Goal: Transaction & Acquisition: Purchase product/service

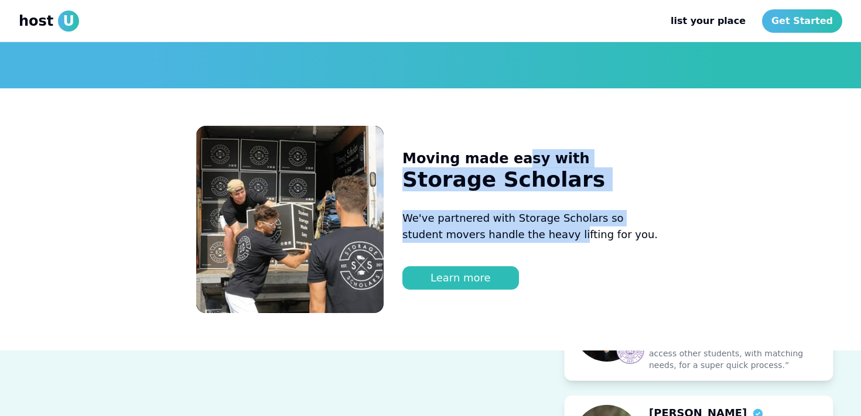
drag, startPoint x: 509, startPoint y: 144, endPoint x: 526, endPoint y: 219, distance: 77.0
click at [526, 219] on div "Moving made easy with Storage Scholars We've partnered with Storage Scholars so…" at bounding box center [533, 219] width 262 height 187
click at [526, 220] on p "We've partnered with Storage Scholars so student movers handle the heavy liftin…" at bounding box center [533, 226] width 262 height 33
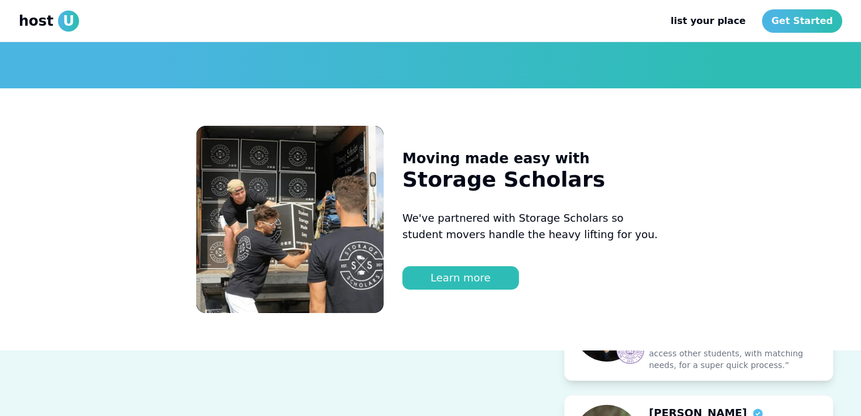
scroll to position [1486, 0]
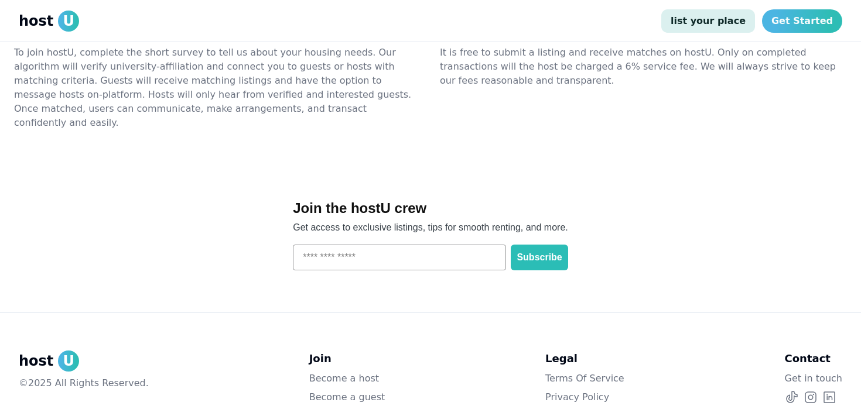
click at [710, 15] on link "list your place" at bounding box center [708, 20] width 94 height 23
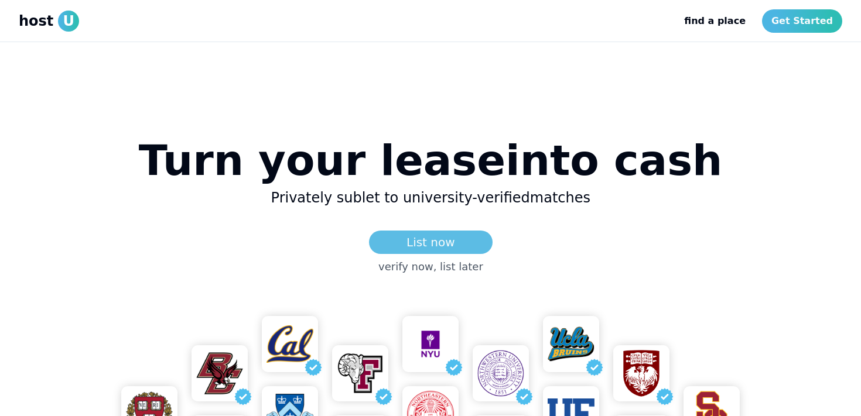
click at [410, 245] on link "List now" at bounding box center [431, 242] width 124 height 23
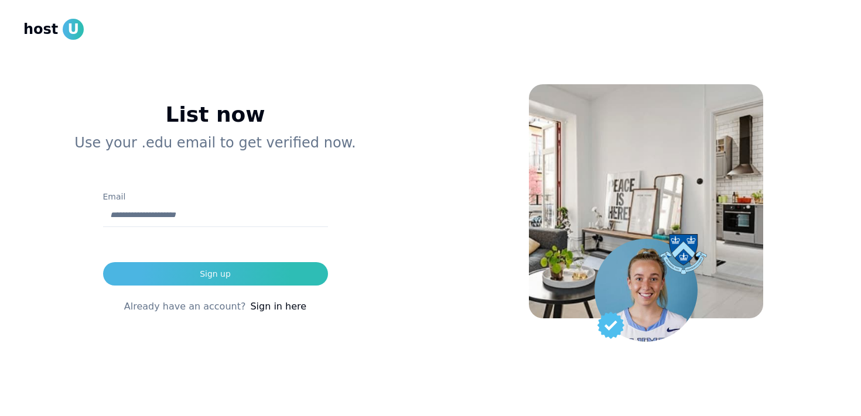
click at [234, 222] on input "Email" at bounding box center [215, 215] width 225 height 23
click at [268, 184] on div "List now Use your .edu email to get verified now. Email Sign up Already have an…" at bounding box center [214, 218] width 383 height 342
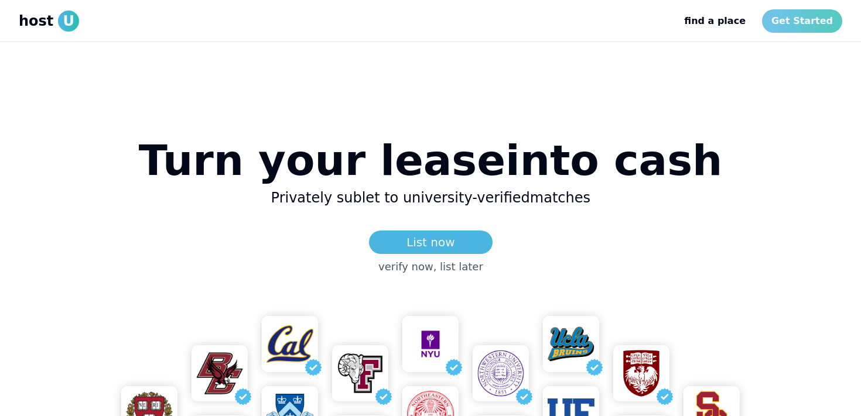
click at [830, 25] on link "Get Started" at bounding box center [802, 20] width 80 height 23
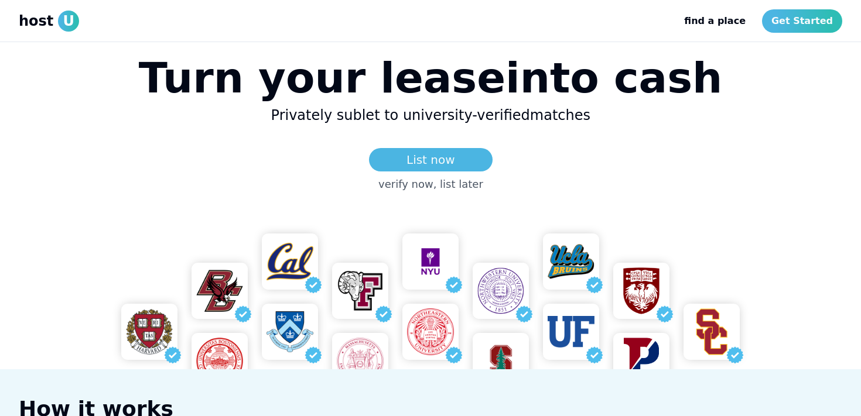
scroll to position [74, 0]
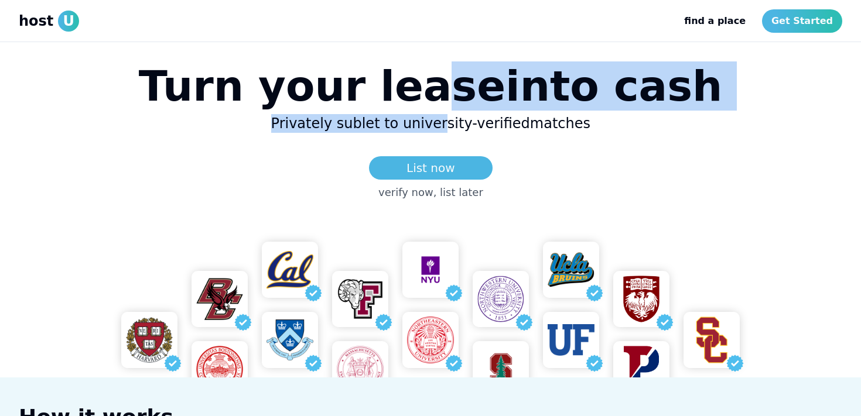
drag, startPoint x: 447, startPoint y: 86, endPoint x: 441, endPoint y: 121, distance: 34.9
click at [441, 121] on div "Turn your lease into cash Privately sublet to university-verified matches List …" at bounding box center [431, 126] width 584 height 150
click at [441, 121] on h2 "Privately sublet to university-verified matches" at bounding box center [429, 123] width 319 height 19
drag, startPoint x: 419, startPoint y: 93, endPoint x: 419, endPoint y: 124, distance: 31.6
click at [419, 124] on div "Turn your lease into cash Privately sublet to university-verified matches List …" at bounding box center [431, 126] width 584 height 150
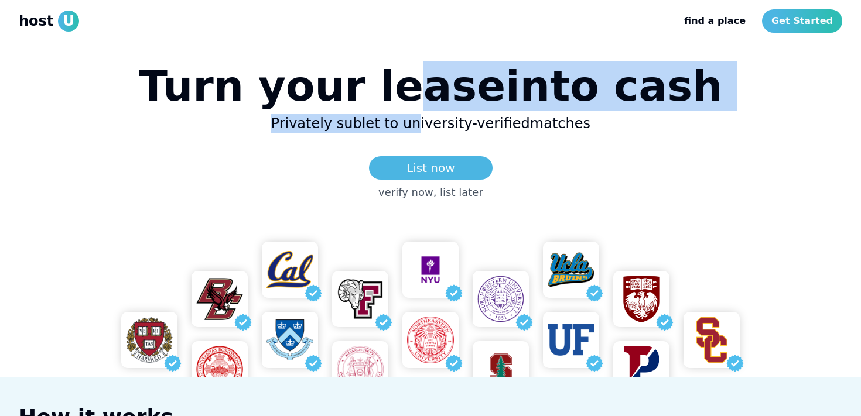
click at [442, 94] on h1 "Turn your lease into cash" at bounding box center [431, 86] width 584 height 42
drag, startPoint x: 436, startPoint y: 89, endPoint x: 436, endPoint y: 126, distance: 37.5
click at [436, 126] on div "Turn your lease into cash Privately sublet to university-verified matches List …" at bounding box center [431, 126] width 584 height 150
click at [436, 126] on h2 "Privately sublet to university-verified matches" at bounding box center [429, 123] width 319 height 19
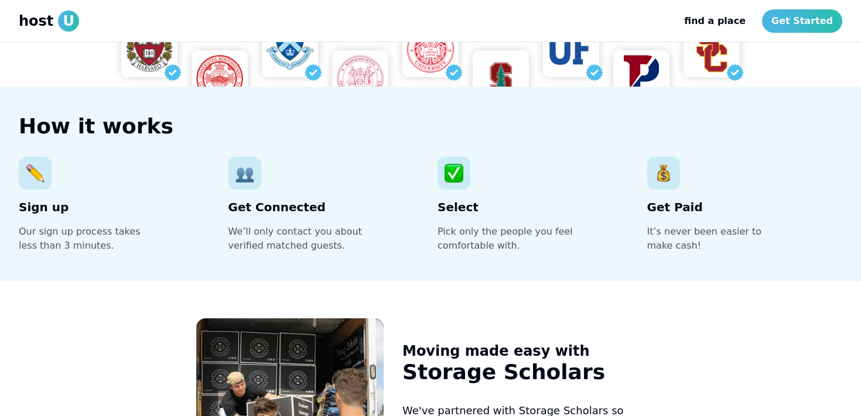
scroll to position [364, 0]
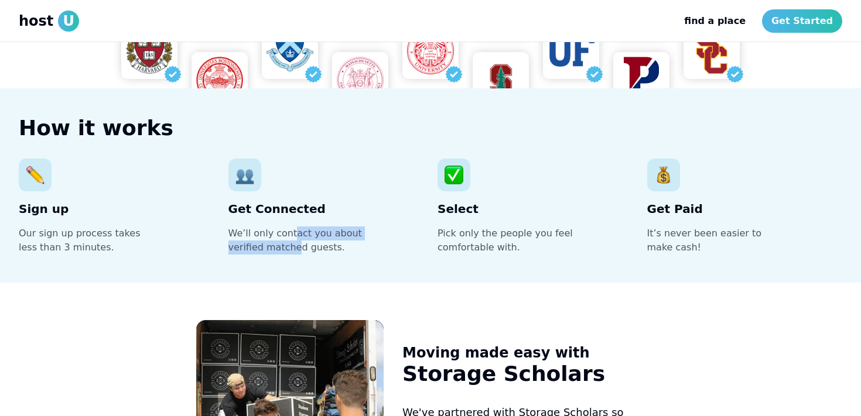
drag, startPoint x: 292, startPoint y: 235, endPoint x: 292, endPoint y: 249, distance: 13.5
click at [292, 249] on p "We’ll only contact you about verified matched guests." at bounding box center [298, 241] width 141 height 28
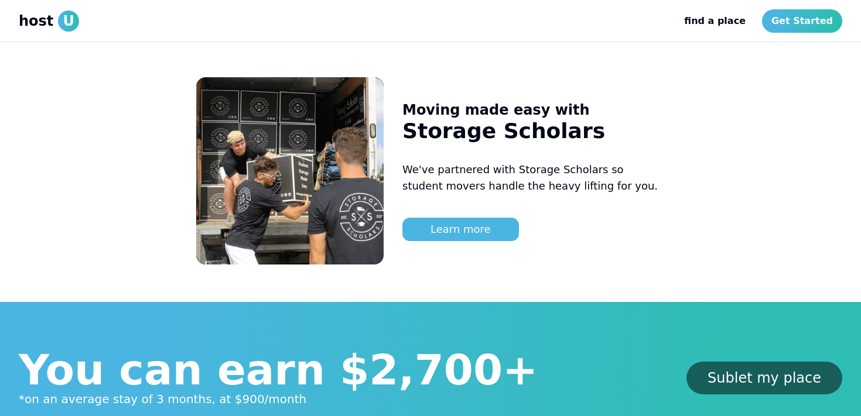
scroll to position [607, 0]
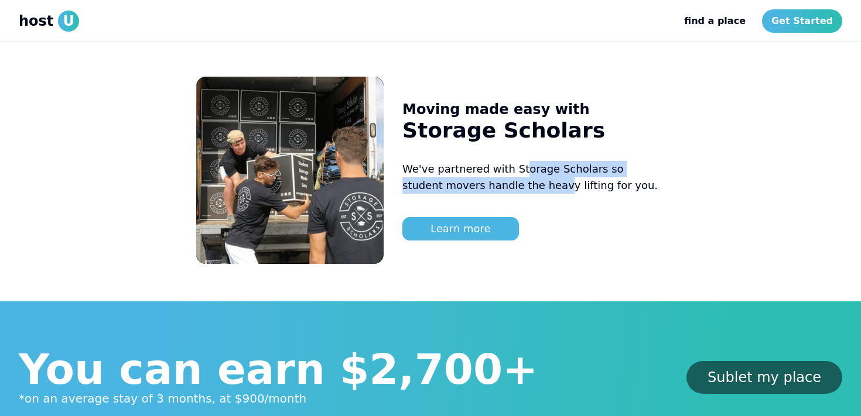
drag, startPoint x: 515, startPoint y: 162, endPoint x: 515, endPoint y: 189, distance: 26.3
click at [515, 189] on p "We've partnered with Storage Scholars so student movers handle the heavy liftin…" at bounding box center [533, 177] width 262 height 33
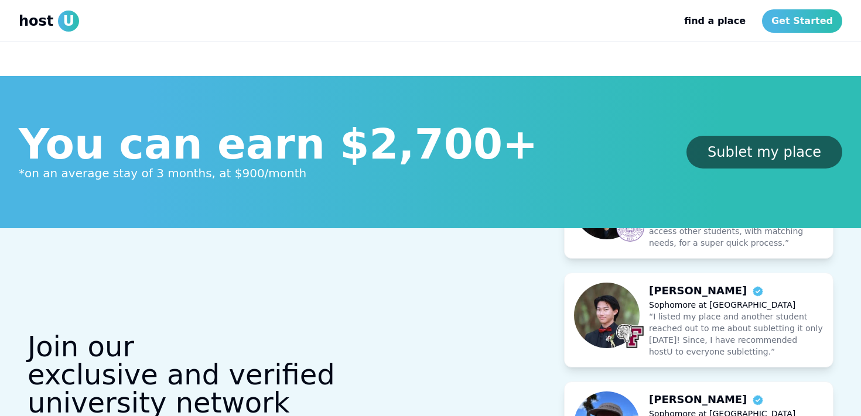
scroll to position [837, 0]
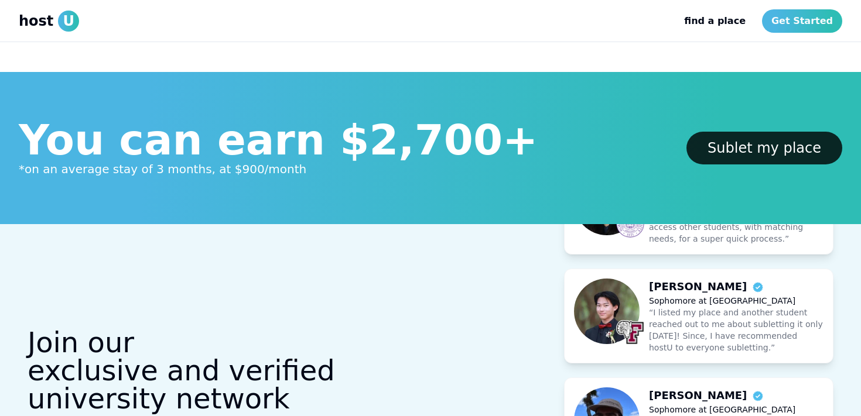
click at [775, 143] on link "Sublet my place" at bounding box center [764, 148] width 156 height 33
click at [729, 152] on link "Sublet my place" at bounding box center [764, 148] width 156 height 33
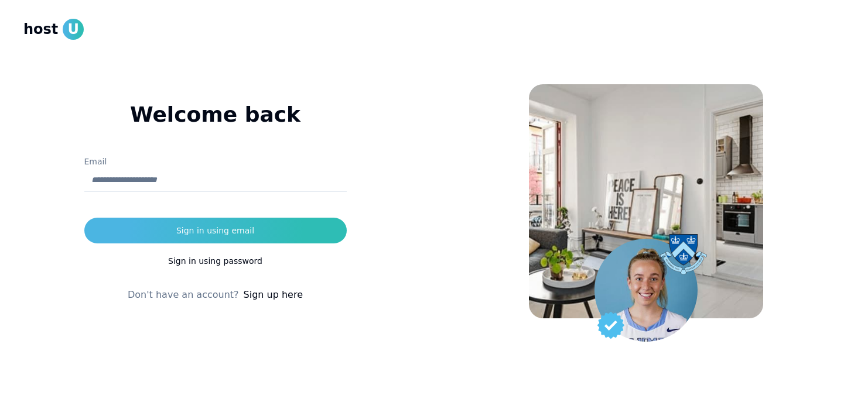
click at [242, 184] on input "Email" at bounding box center [215, 180] width 262 height 23
type input "*"
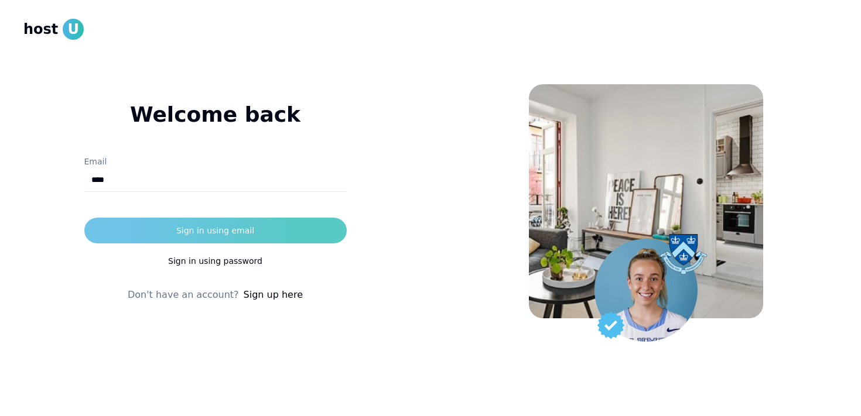
type input "**********"
click at [194, 224] on button "Sign in using email" at bounding box center [215, 231] width 262 height 26
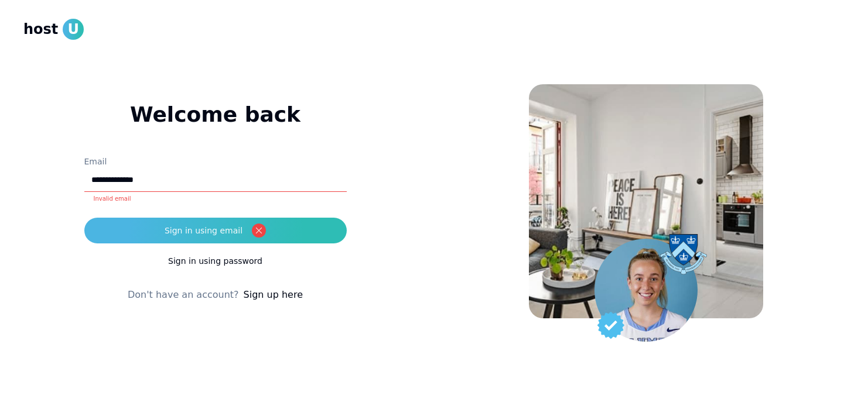
click at [267, 294] on link "Sign up here" at bounding box center [273, 295] width 59 height 14
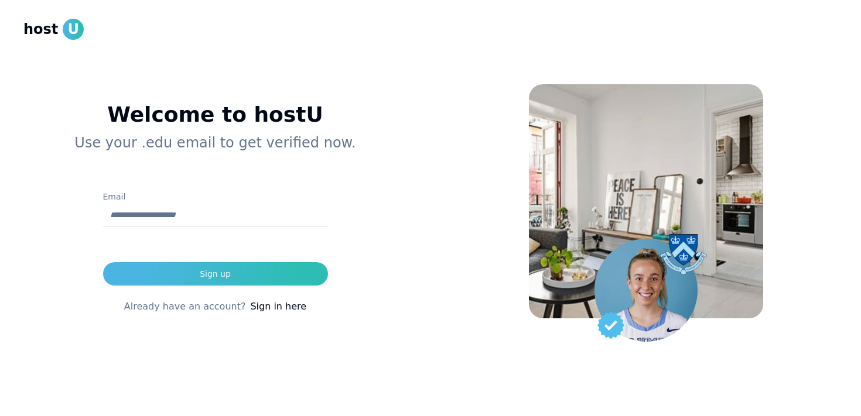
click at [179, 214] on input "Email" at bounding box center [215, 215] width 225 height 23
type input "**********"
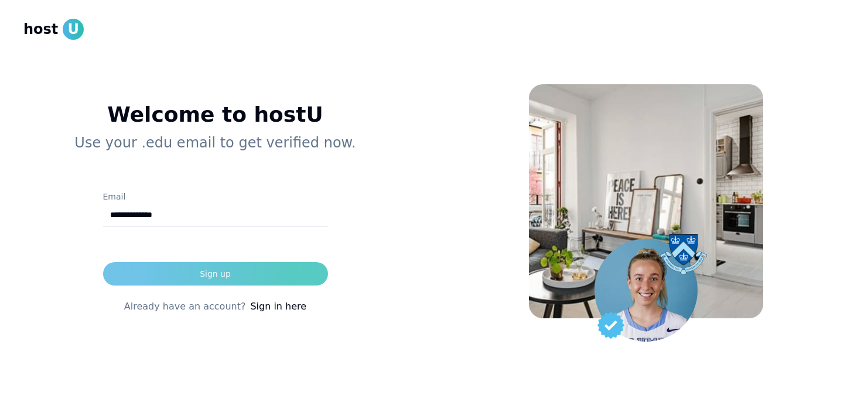
click at [226, 278] on div "Sign up" at bounding box center [215, 274] width 31 height 12
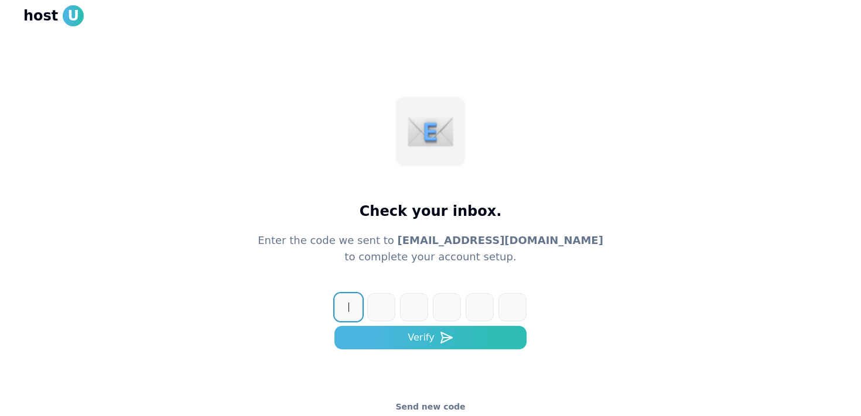
scroll to position [38, 0]
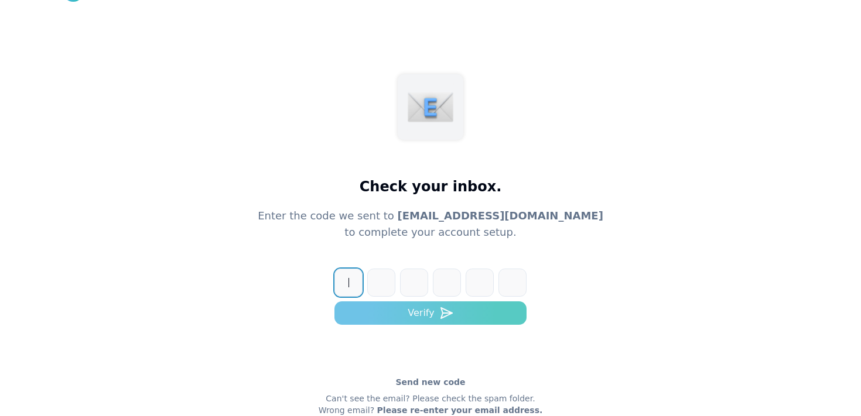
paste input "******"
type input "******"
click at [391, 313] on button "Verify" at bounding box center [430, 313] width 192 height 23
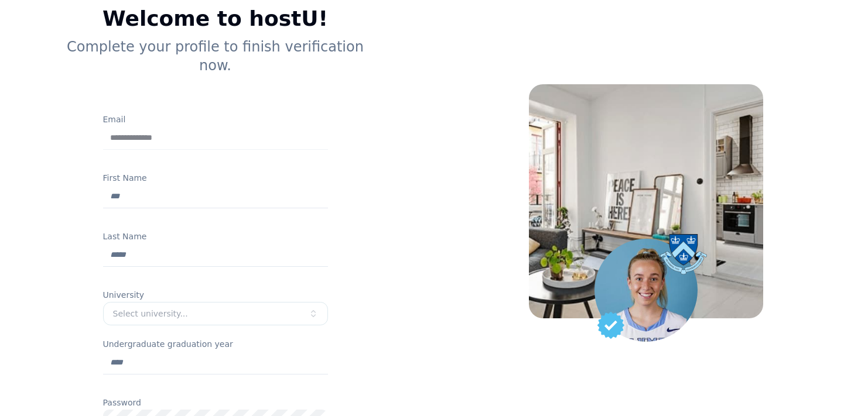
scroll to position [91, 0]
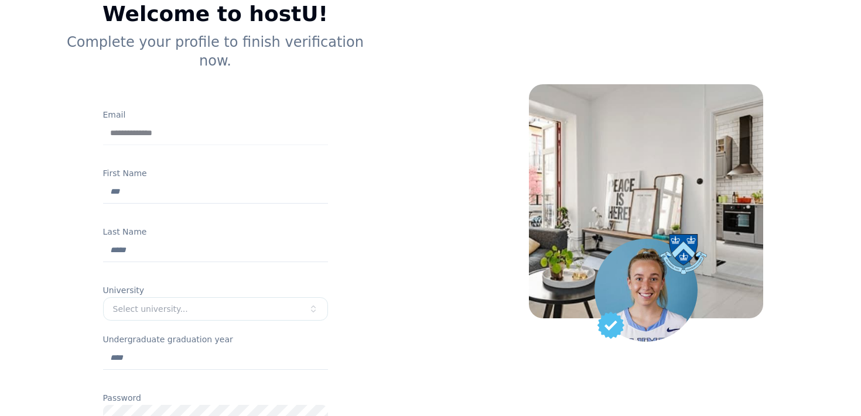
click at [230, 180] on input "First Name" at bounding box center [215, 191] width 225 height 23
type input "*****"
click at [158, 239] on input "Last Name" at bounding box center [215, 250] width 225 height 23
type input "*"
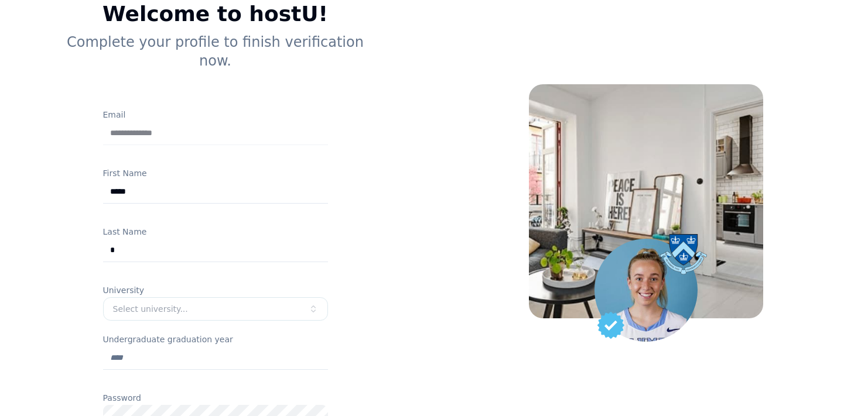
click at [49, 251] on div "**********" at bounding box center [214, 305] width 383 height 698
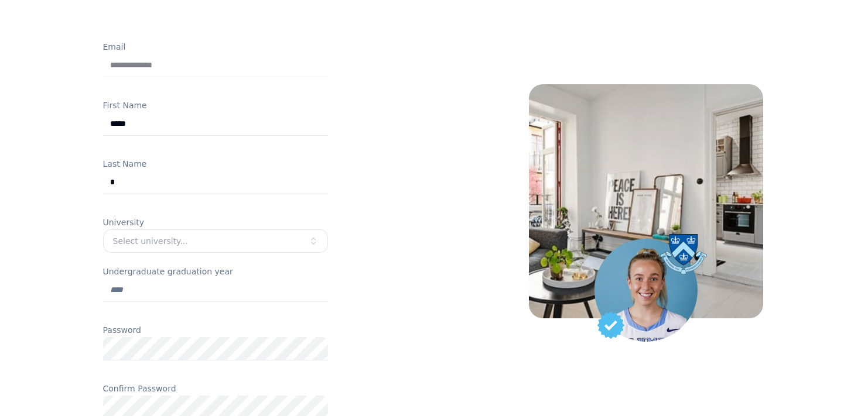
scroll to position [186, 0]
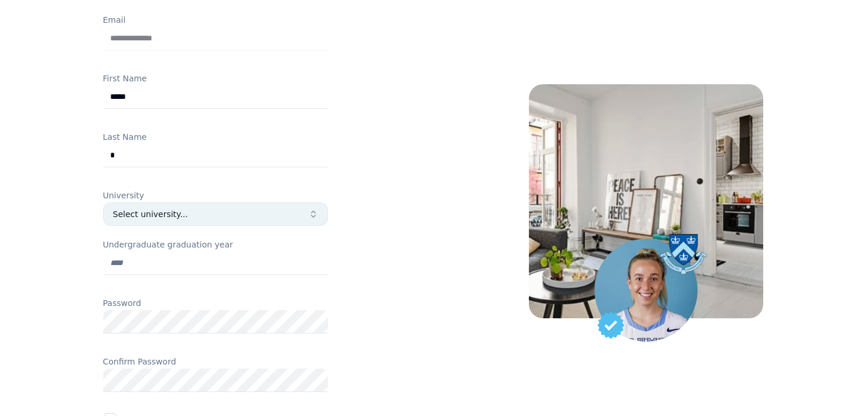
click at [132, 208] on div "Select university..." at bounding box center [211, 214] width 196 height 12
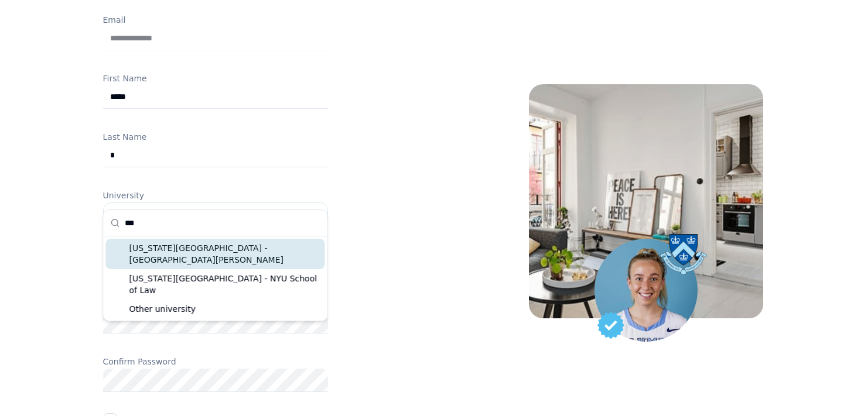
type input "***"
click at [224, 248] on div "[US_STATE][GEOGRAPHIC_DATA] - [GEOGRAPHIC_DATA][PERSON_NAME]" at bounding box center [215, 254] width 219 height 30
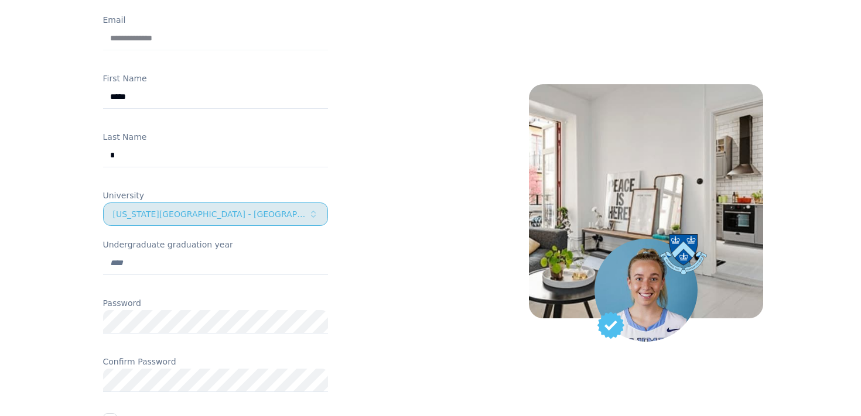
click at [217, 208] on div "[US_STATE][GEOGRAPHIC_DATA] - [GEOGRAPHIC_DATA][PERSON_NAME]" at bounding box center [211, 214] width 196 height 12
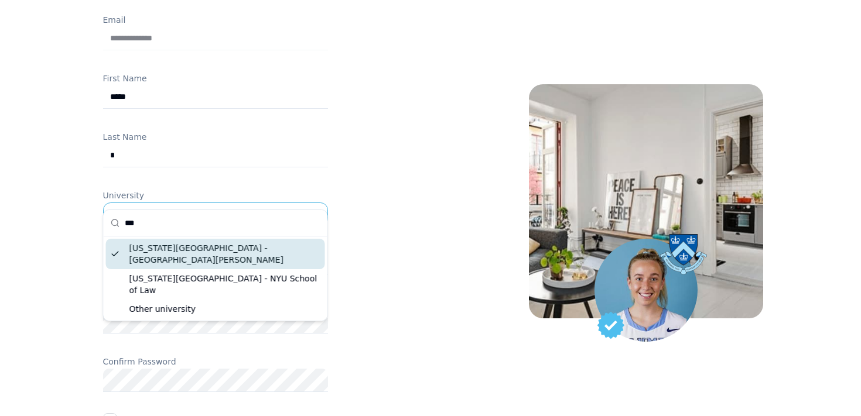
click at [204, 225] on input "***" at bounding box center [223, 223] width 196 height 26
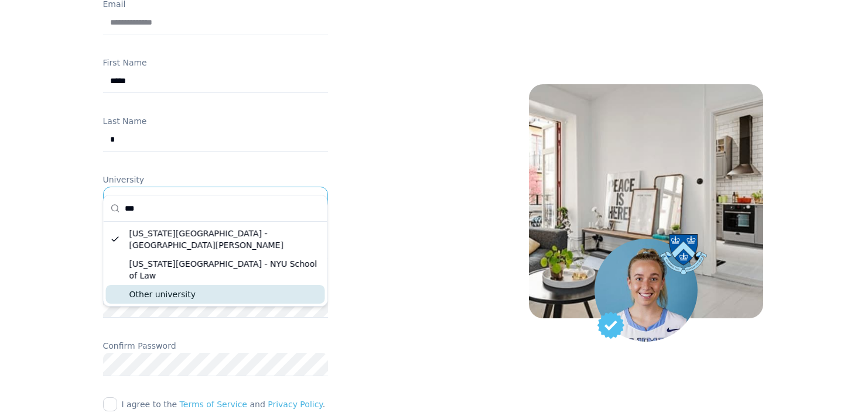
scroll to position [201, 0]
click at [196, 285] on div "Other university" at bounding box center [215, 294] width 219 height 19
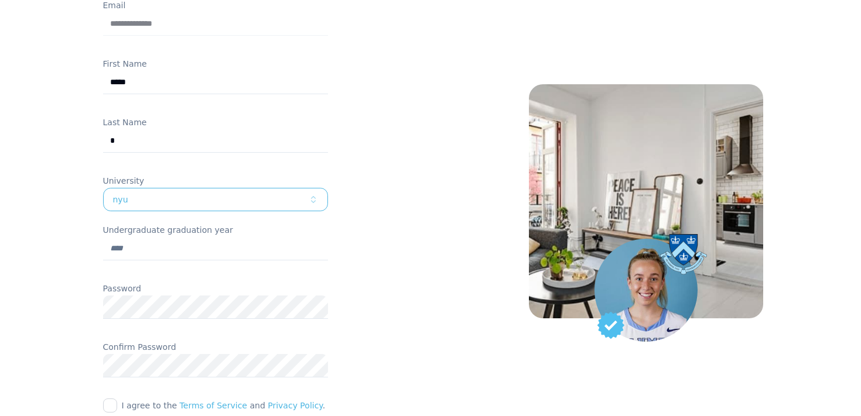
click at [37, 252] on div "**********" at bounding box center [214, 195] width 383 height 698
click at [139, 237] on input "Undergraduate graduation year" at bounding box center [215, 248] width 225 height 23
type input "****"
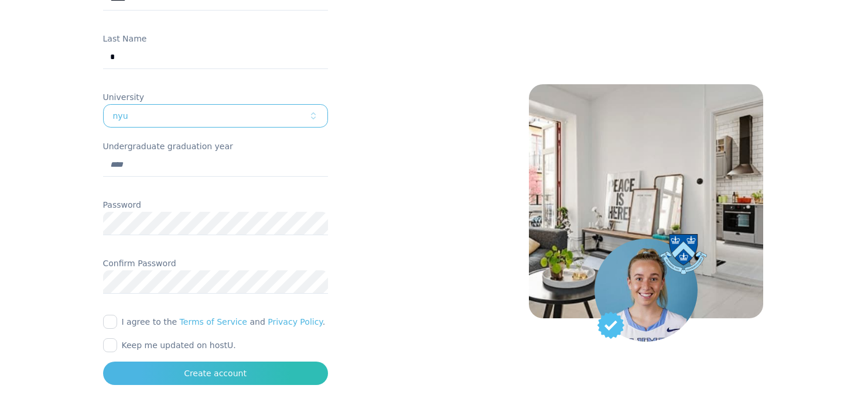
scroll to position [310, 0]
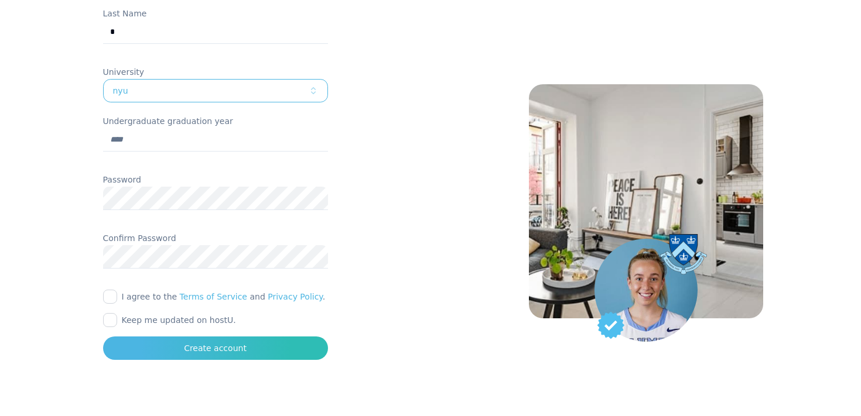
click at [110, 290] on button "I agree to the Terms of Service and Privacy Policy ." at bounding box center [110, 297] width 14 height 14
click at [109, 313] on button "Keep me updated on hostU." at bounding box center [110, 320] width 14 height 14
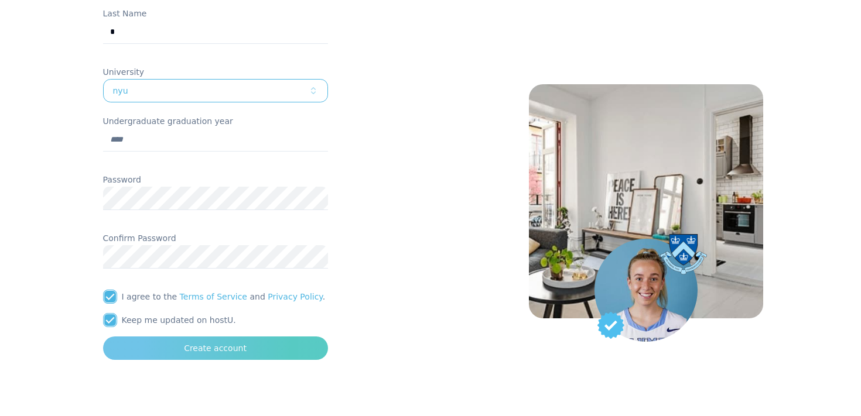
click at [175, 337] on button "Create account" at bounding box center [215, 348] width 225 height 23
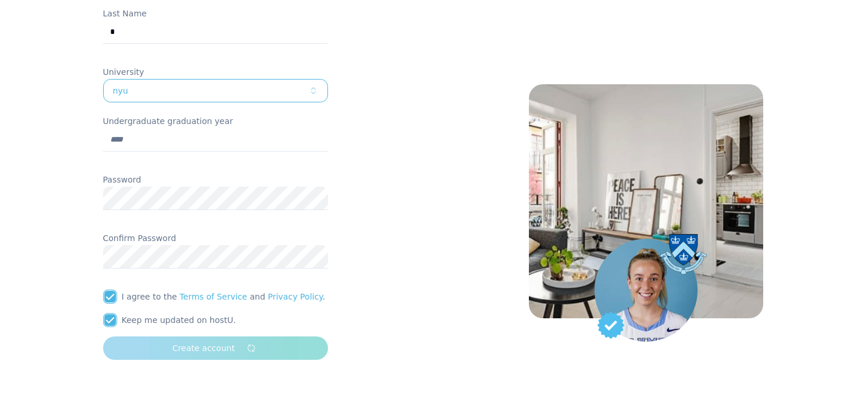
scroll to position [90, 0]
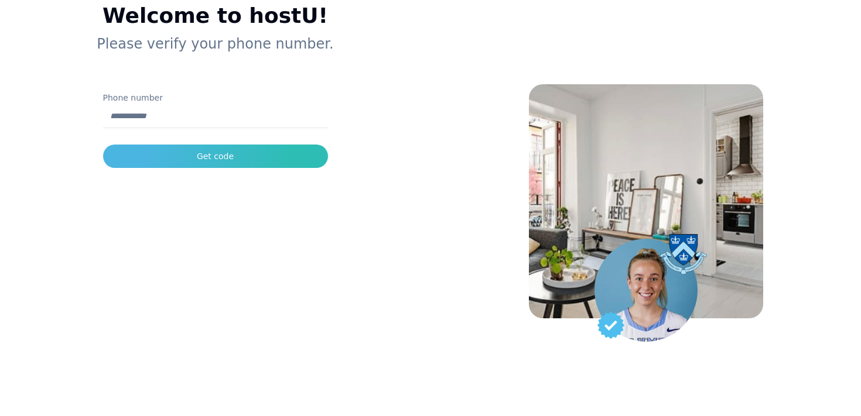
click at [409, 183] on div "**********" at bounding box center [215, 118] width 430 height 416
click at [270, 122] on input "Phone number" at bounding box center [215, 116] width 225 height 23
click at [112, 120] on input "**********" at bounding box center [215, 116] width 225 height 23
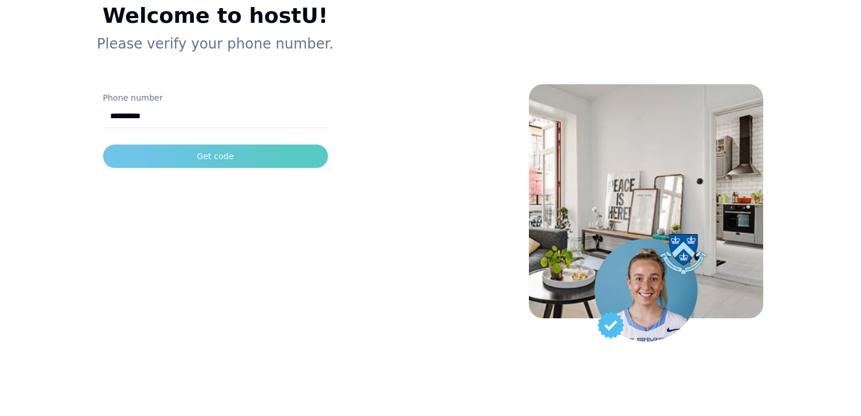
type input "**********"
click at [146, 149] on button "Get code" at bounding box center [215, 156] width 225 height 23
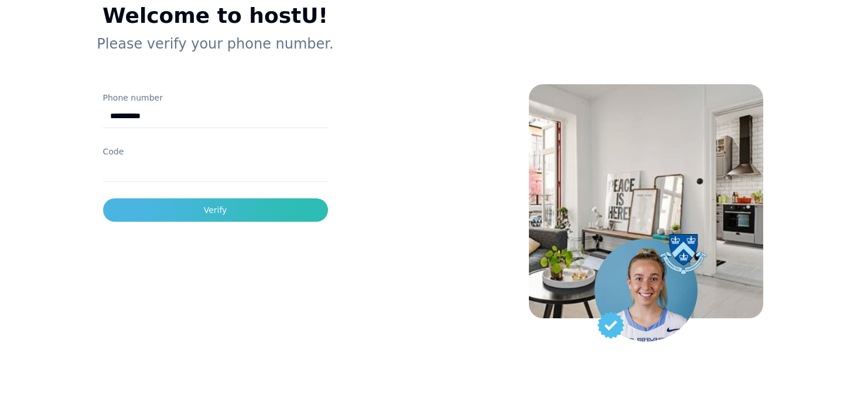
click at [316, 181] on input "Code" at bounding box center [215, 170] width 225 height 23
click at [390, 136] on div "**********" at bounding box center [214, 213] width 383 height 513
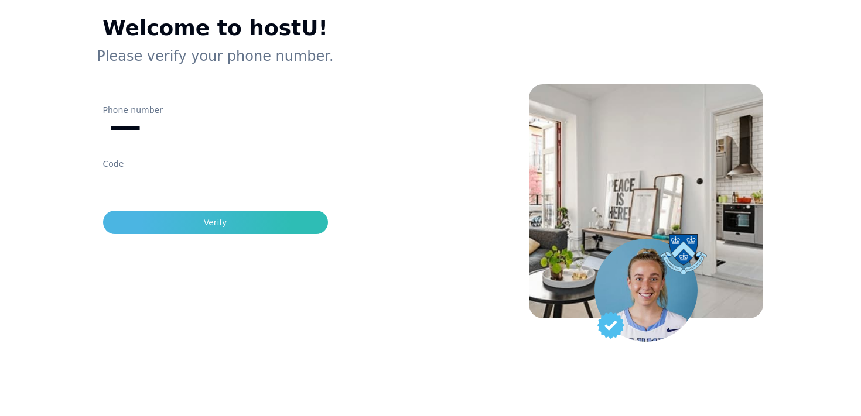
scroll to position [74, 0]
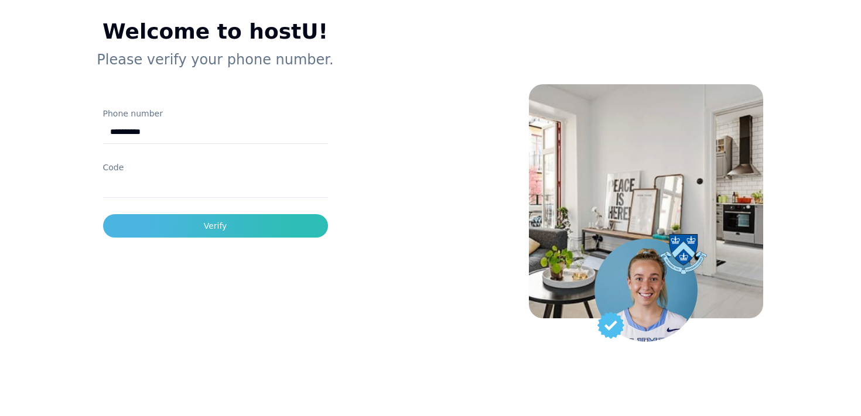
click at [237, 190] on input "Code" at bounding box center [215, 185] width 225 height 23
click at [379, 196] on div "**********" at bounding box center [214, 229] width 383 height 513
click at [232, 193] on input "Code" at bounding box center [215, 185] width 225 height 23
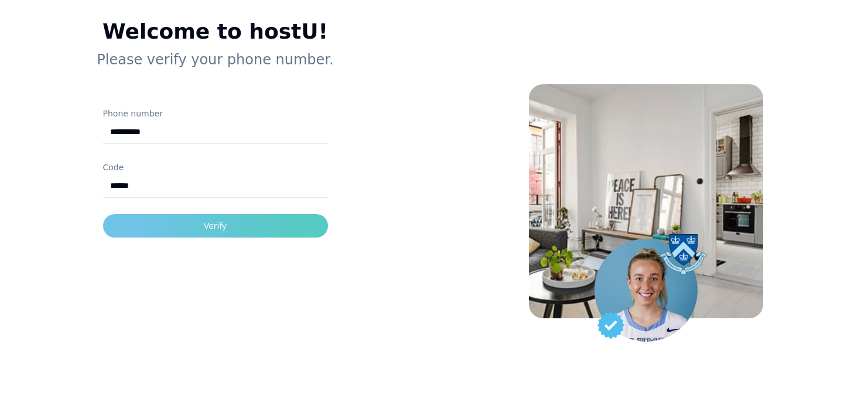
type input "******"
click at [251, 225] on button "Verify" at bounding box center [215, 225] width 225 height 23
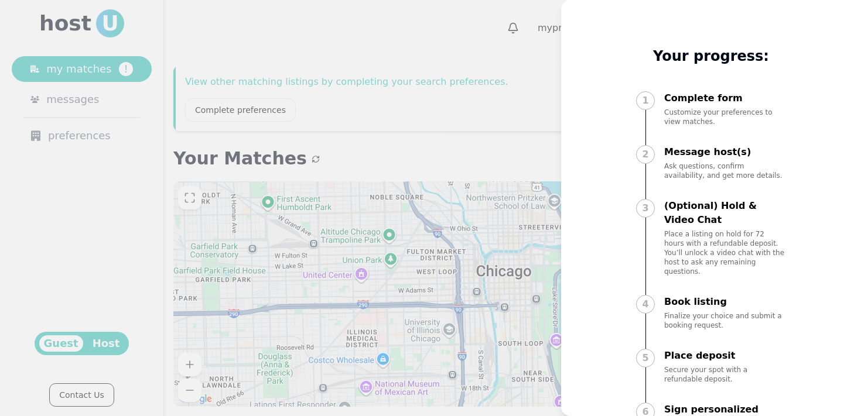
scroll to position [33, 0]
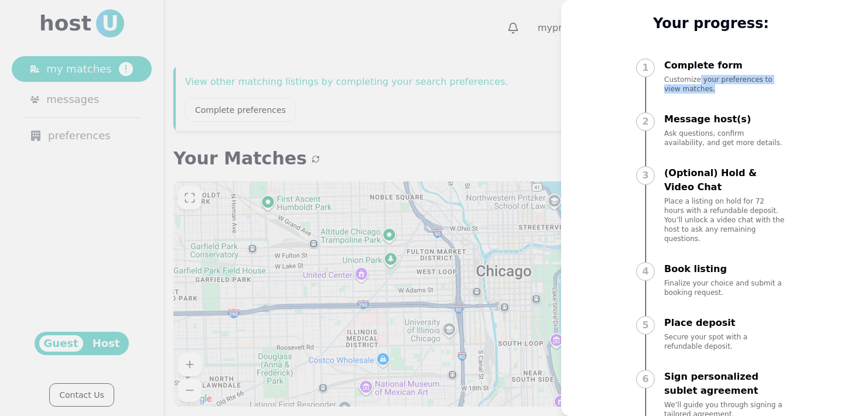
drag, startPoint x: 698, startPoint y: 81, endPoint x: 700, endPoint y: 93, distance: 12.4
click at [700, 93] on p "Customize your preferences to view matches." at bounding box center [725, 84] width 122 height 19
click at [700, 94] on div "1 Complete form Customize your preferences to view matches." at bounding box center [711, 87] width 150 height 56
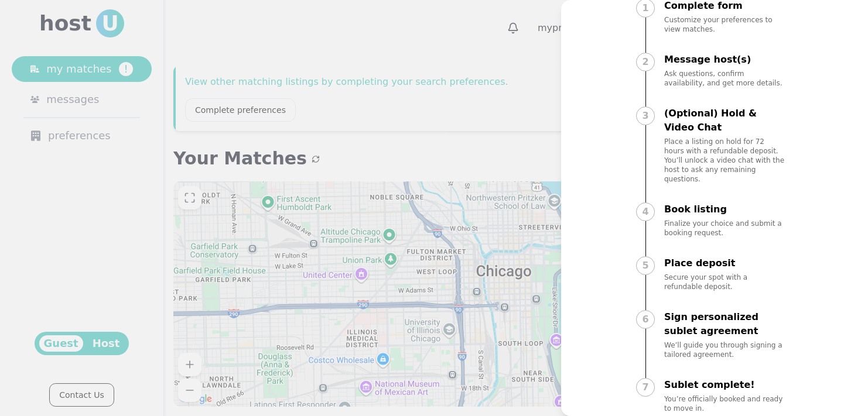
scroll to position [96, 0]
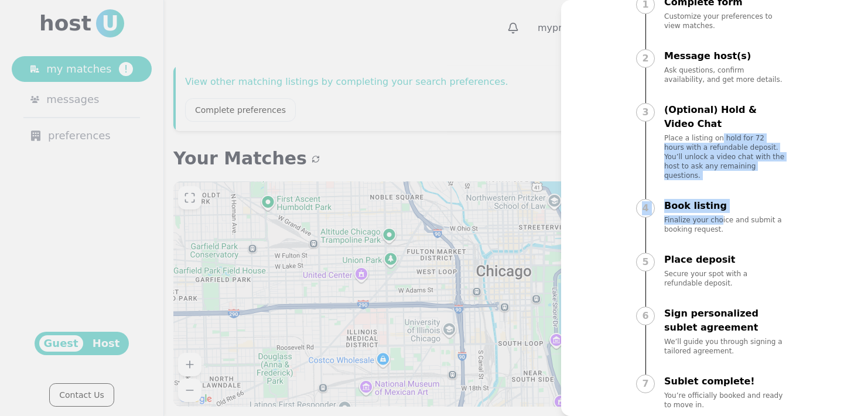
drag, startPoint x: 720, startPoint y: 139, endPoint x: 719, endPoint y: 209, distance: 70.3
click at [719, 209] on div "1 Complete form Customize your preferences to view matches. 2 Message host(s) A…" at bounding box center [711, 213] width 150 height 431
click at [720, 215] on p "Finalize your choice and submit a booking request." at bounding box center [725, 224] width 122 height 19
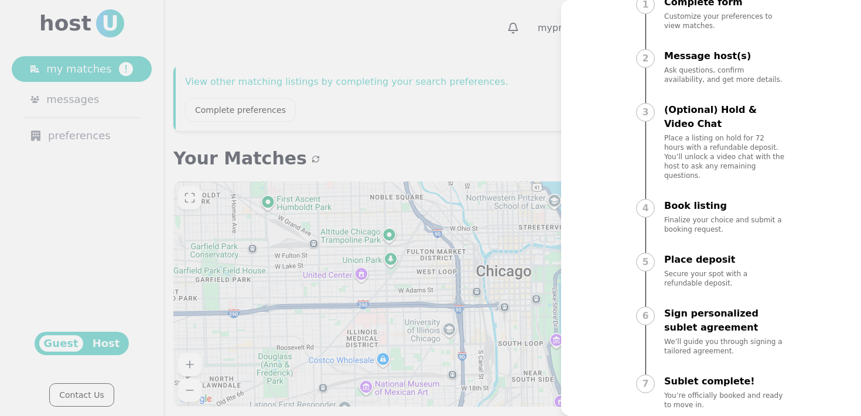
scroll to position [99, 0]
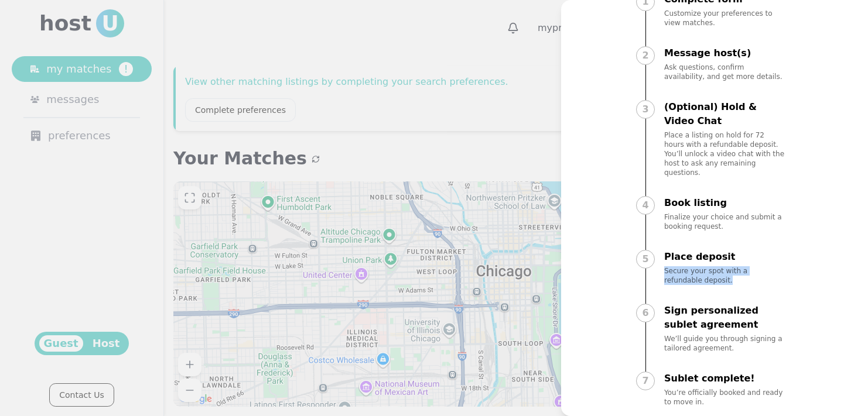
drag, startPoint x: 725, startPoint y: 254, endPoint x: 725, endPoint y: 278, distance: 23.4
click at [725, 278] on div "5 Place deposit Secure your spot with a refundable deposit." at bounding box center [711, 278] width 150 height 56
click at [726, 278] on div "5 Place deposit Secure your spot with a refundable deposit." at bounding box center [711, 278] width 150 height 56
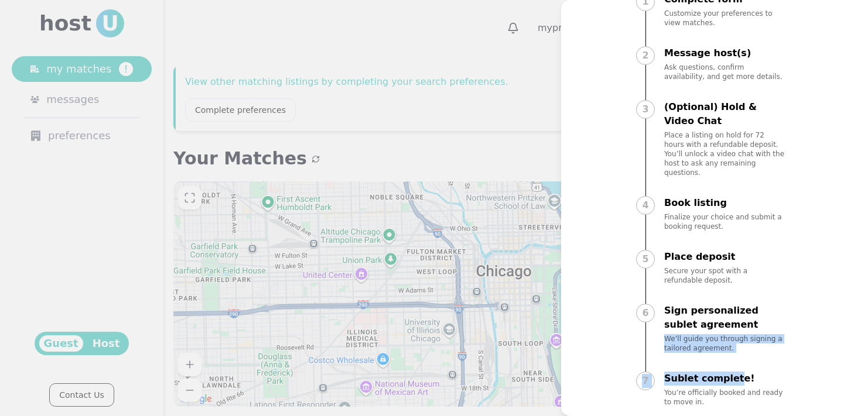
drag, startPoint x: 734, startPoint y: 310, endPoint x: 734, endPoint y: 368, distance: 58.5
click at [734, 368] on div "1 Complete form Customize your preferences to view matches. 2 Message host(s) A…" at bounding box center [711, 210] width 150 height 431
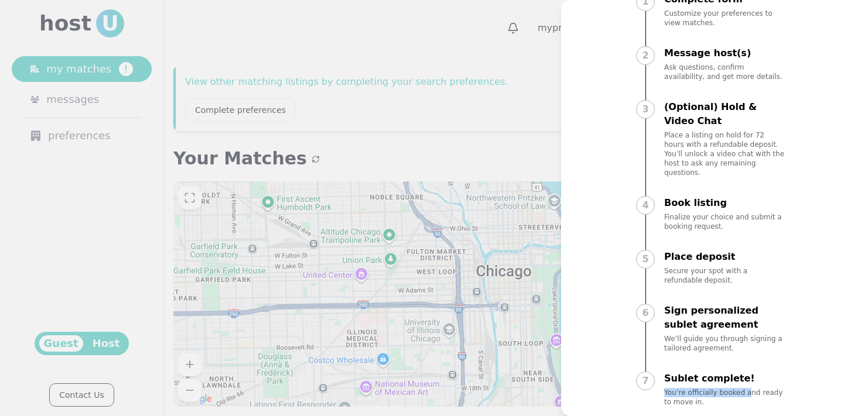
drag, startPoint x: 741, startPoint y: 367, endPoint x: 744, endPoint y: 384, distance: 17.2
click at [745, 384] on div "Sublet complete! You’re officially booked and ready to move in." at bounding box center [725, 389] width 122 height 35
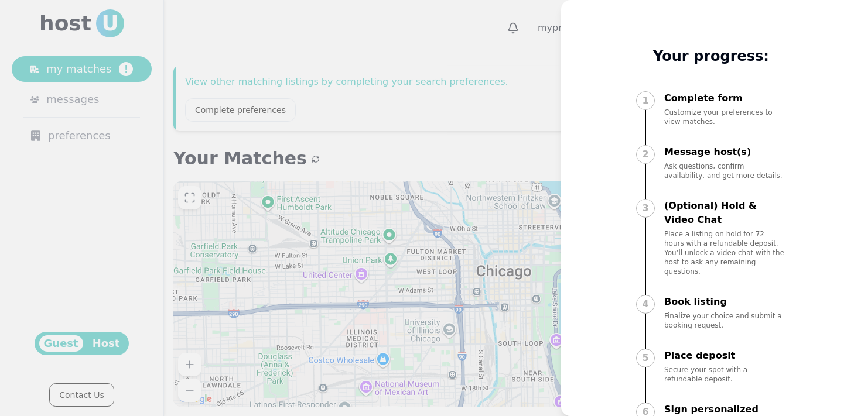
click at [726, 104] on p "Complete form" at bounding box center [725, 98] width 122 height 14
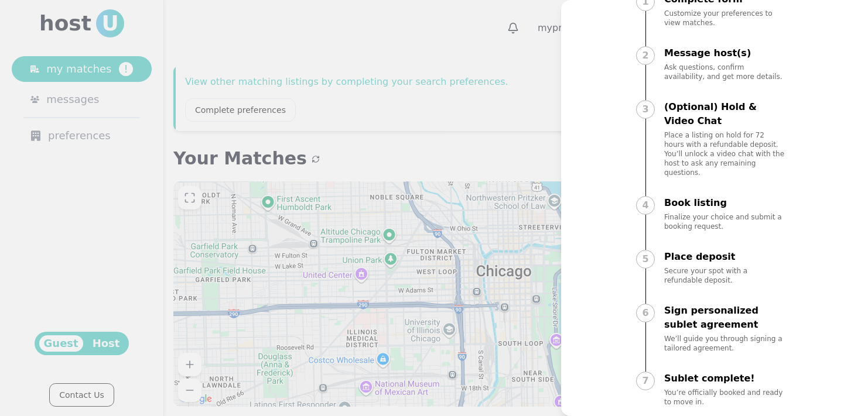
click at [386, 188] on div at bounding box center [430, 208] width 861 height 416
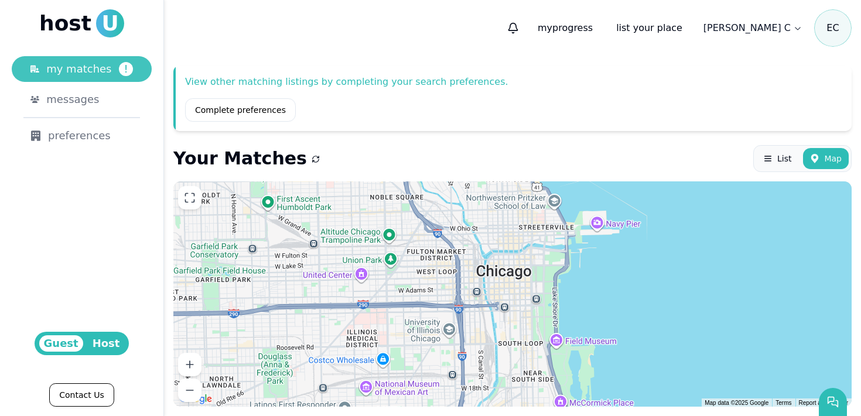
click at [121, 68] on span "!" at bounding box center [126, 69] width 14 height 14
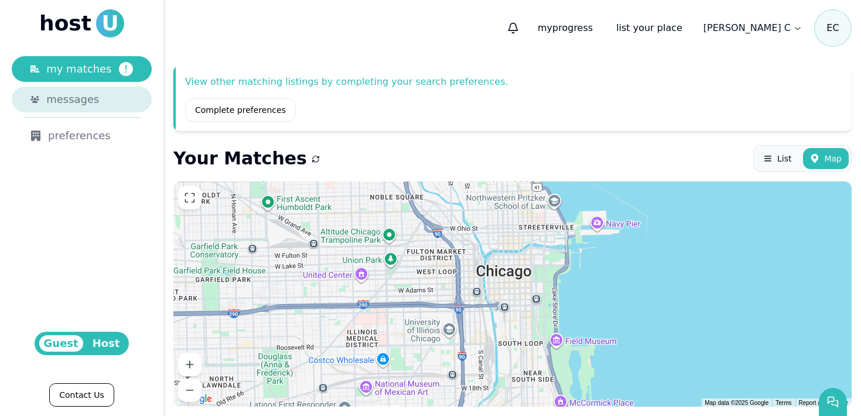
click at [90, 104] on span "messages" at bounding box center [72, 99] width 53 height 16
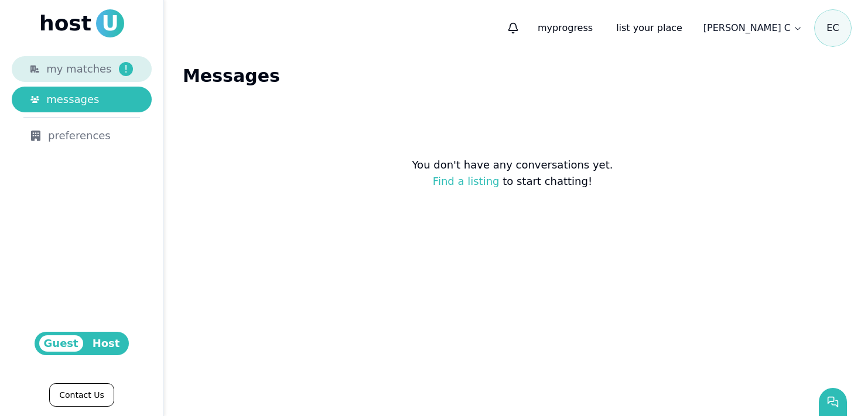
click at [85, 74] on span "my matches" at bounding box center [78, 69] width 65 height 16
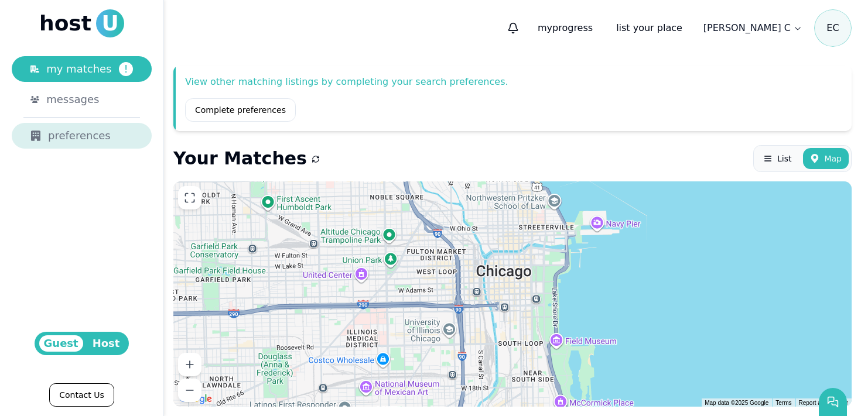
click at [93, 135] on div "preferences" at bounding box center [81, 136] width 102 height 16
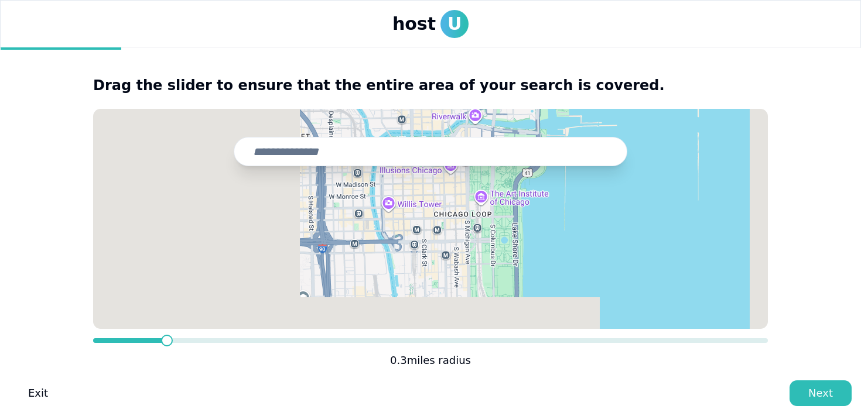
click at [388, 152] on input "text" at bounding box center [430, 151] width 393 height 29
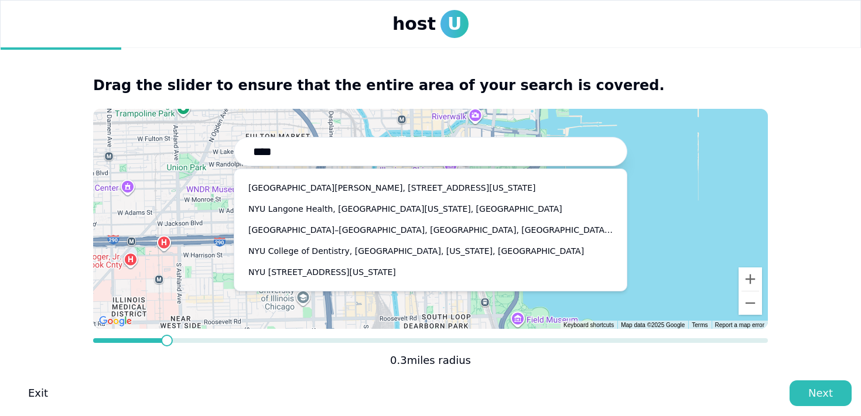
click at [407, 190] on button "[GEOGRAPHIC_DATA][PERSON_NAME], [STREET_ADDRESS][US_STATE]" at bounding box center [431, 188] width 374 height 19
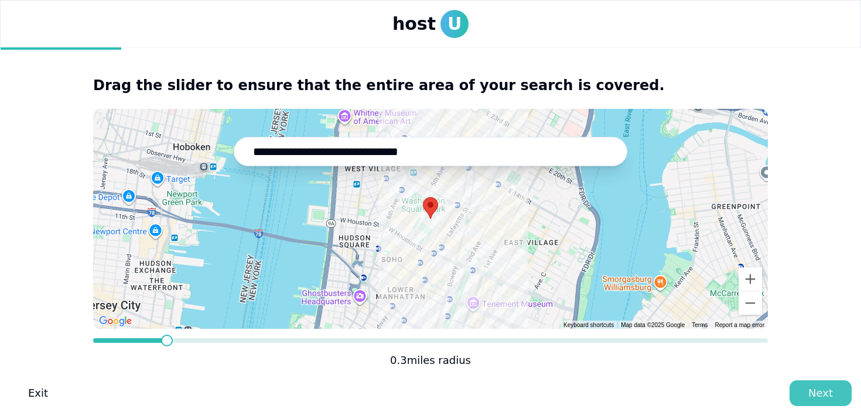
type input "**********"
click at [806, 386] on button "Next" at bounding box center [820, 394] width 62 height 26
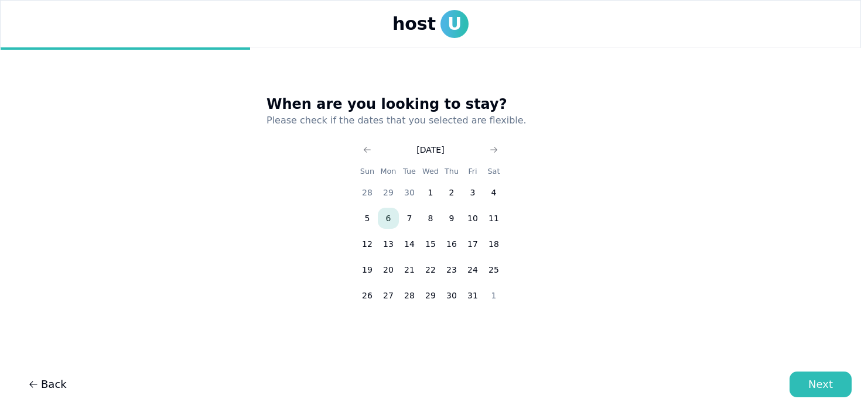
click at [389, 220] on button "6" at bounding box center [388, 218] width 21 height 21
click at [472, 297] on button "31" at bounding box center [472, 295] width 21 height 21
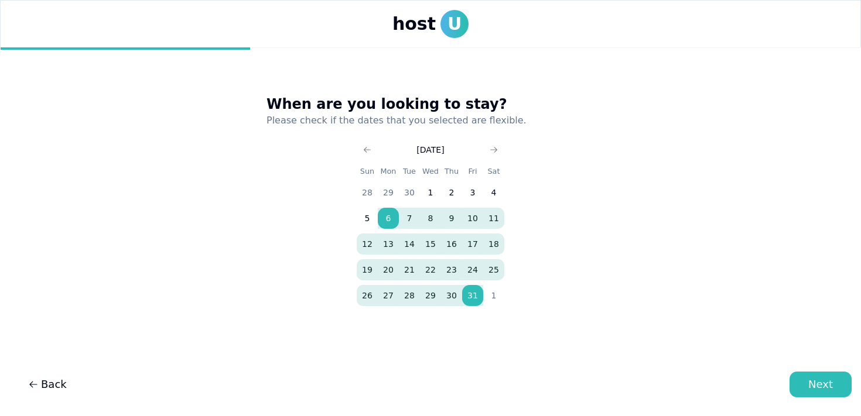
click at [472, 297] on button "31" at bounding box center [472, 295] width 21 height 21
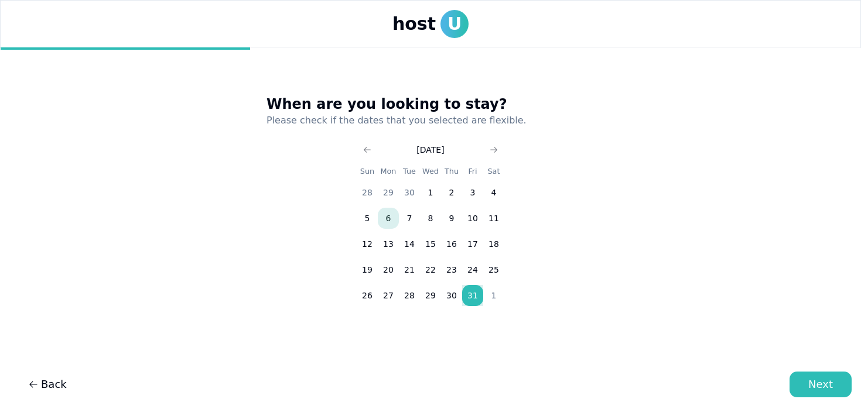
click at [389, 220] on button "6" at bounding box center [388, 218] width 21 height 21
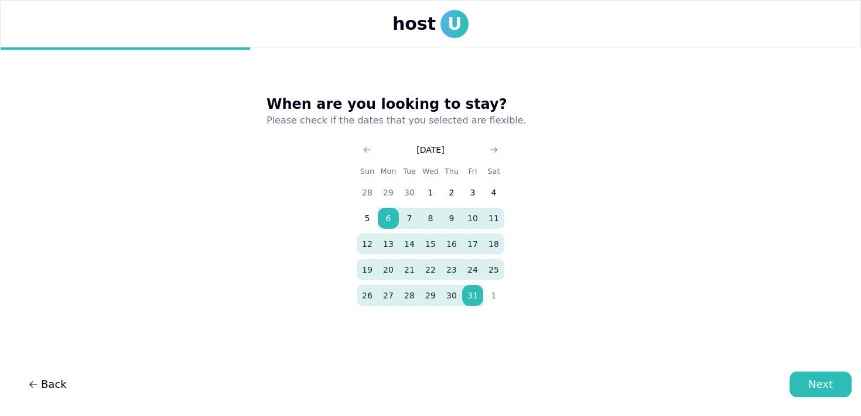
click at [389, 248] on button "13" at bounding box center [388, 244] width 21 height 21
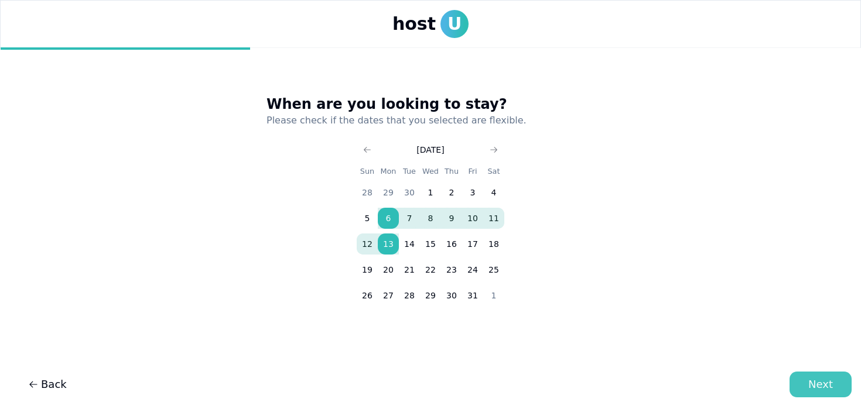
click at [835, 380] on button "Next" at bounding box center [820, 385] width 62 height 26
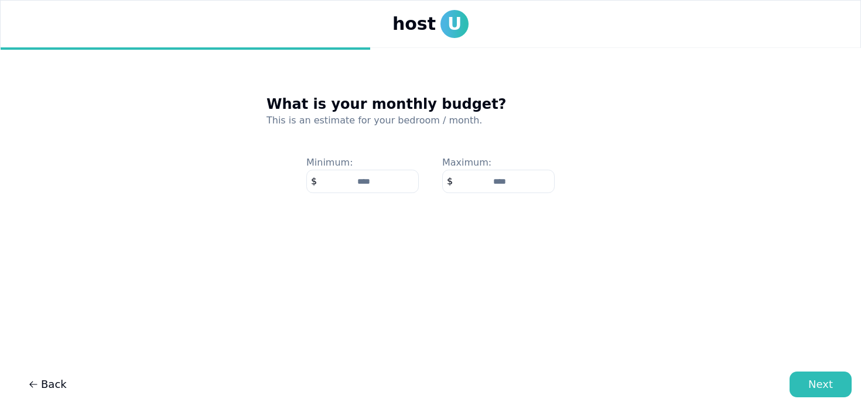
click at [398, 187] on input "number" at bounding box center [362, 181] width 112 height 23
type input "****"
click at [824, 381] on div "Next" at bounding box center [820, 384] width 25 height 16
type input "****"
click at [821, 388] on div "Next" at bounding box center [820, 384] width 25 height 16
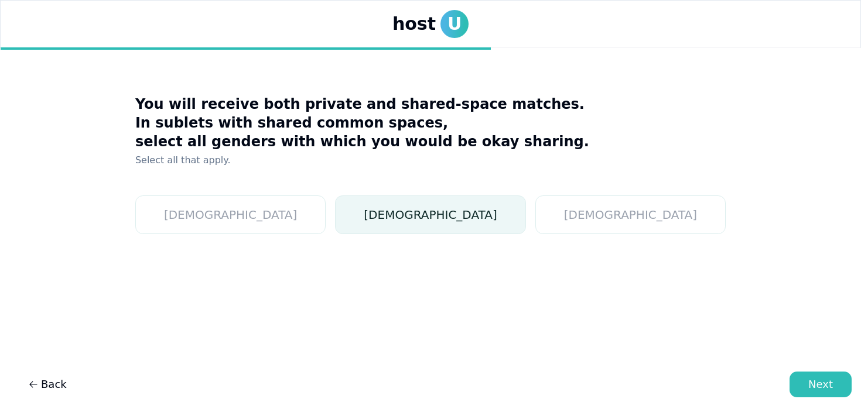
click at [413, 225] on button "[DEMOGRAPHIC_DATA]" at bounding box center [430, 215] width 190 height 39
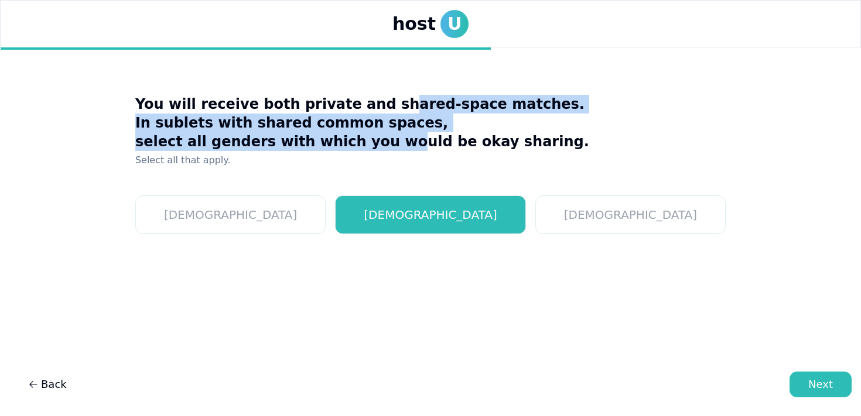
drag, startPoint x: 474, startPoint y: 95, endPoint x: 479, endPoint y: 135, distance: 40.1
click at [479, 134] on h3 "You will receive both private and shared-space matches. In sublets with shared …" at bounding box center [430, 123] width 590 height 56
click at [479, 135] on h3 "You will receive both private and shared-space matches. In sublets with shared …" at bounding box center [430, 123] width 590 height 56
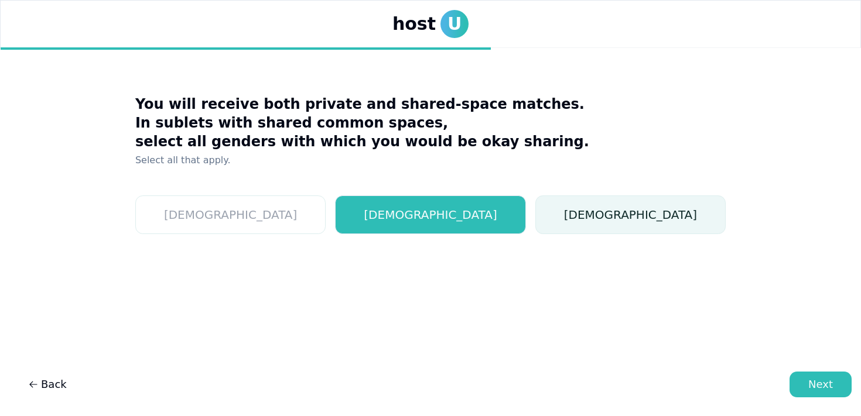
click at [535, 199] on button "[DEMOGRAPHIC_DATA]" at bounding box center [630, 215] width 190 height 39
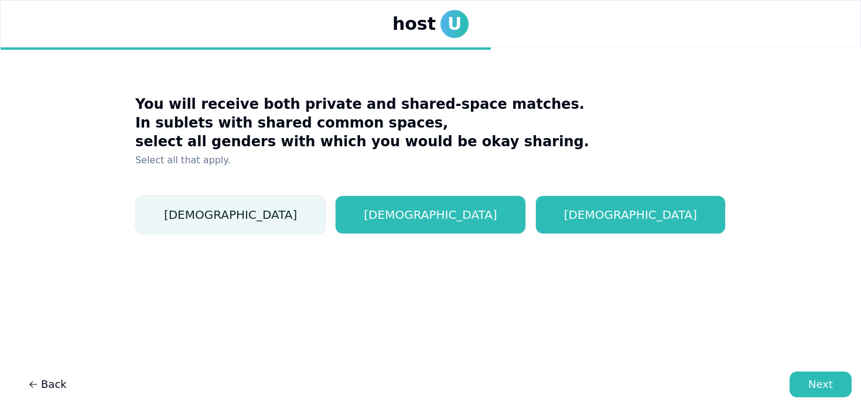
click at [326, 207] on button "[DEMOGRAPHIC_DATA]" at bounding box center [230, 215] width 190 height 39
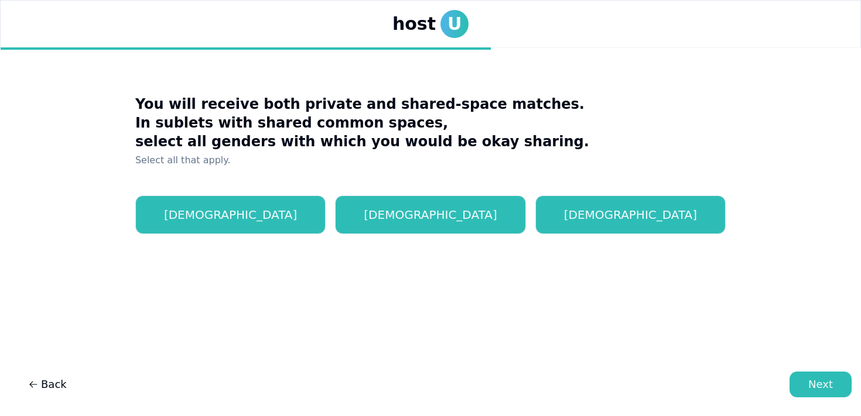
click at [590, 239] on div "[DEMOGRAPHIC_DATA] [DEMOGRAPHIC_DATA] [DEMOGRAPHIC_DATA]" at bounding box center [430, 255] width 590 height 149
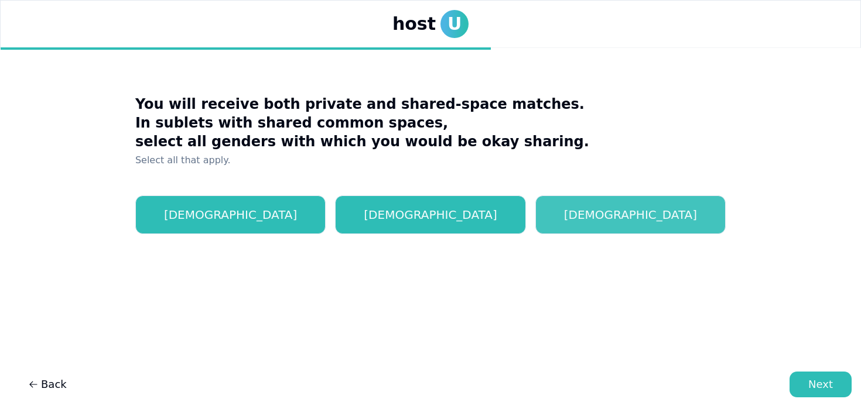
click at [584, 232] on button "[DEMOGRAPHIC_DATA]" at bounding box center [630, 215] width 190 height 39
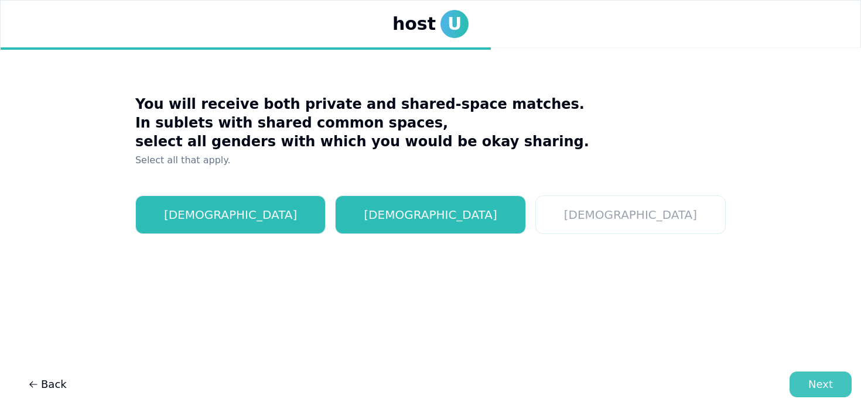
click at [824, 389] on div "Next" at bounding box center [820, 384] width 25 height 16
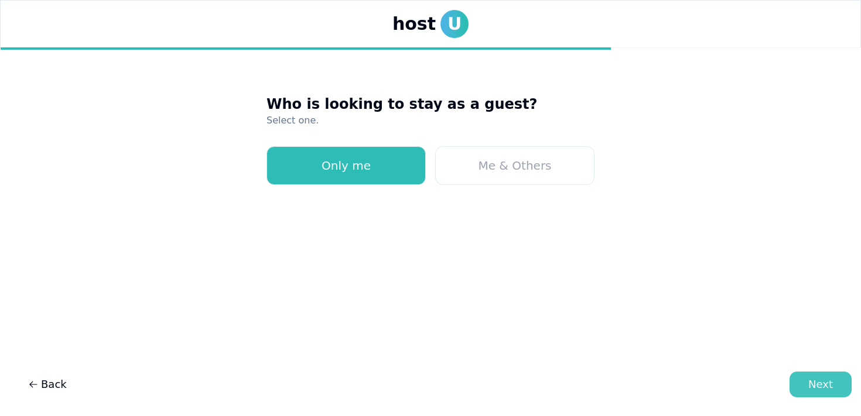
click at [842, 381] on button "Next" at bounding box center [820, 385] width 62 height 26
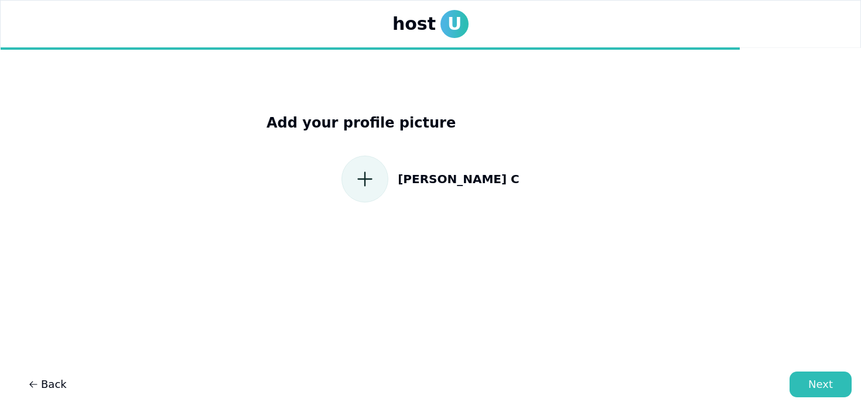
click at [375, 181] on icon at bounding box center [364, 179] width 21 height 21
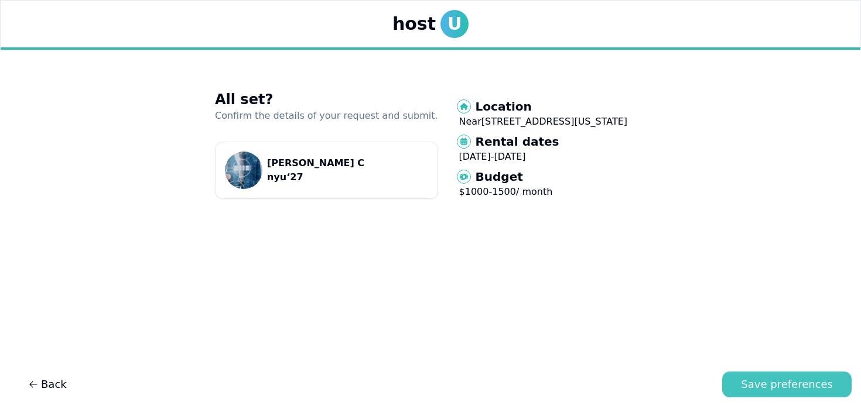
click at [783, 379] on div "Save preferences" at bounding box center [787, 384] width 92 height 16
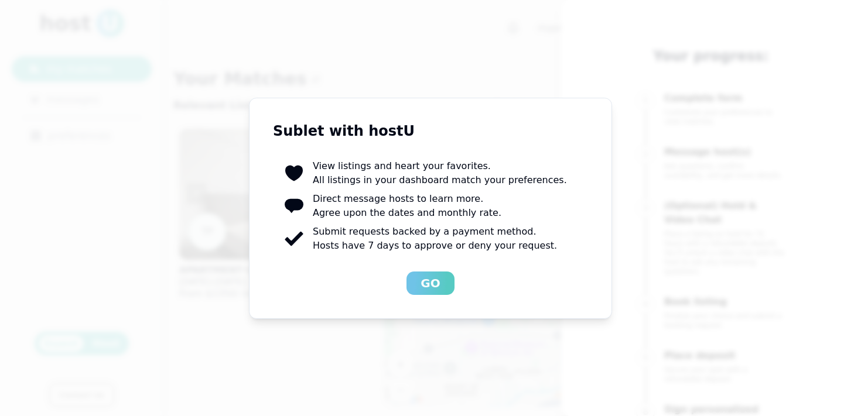
click at [438, 283] on div "Go" at bounding box center [429, 283] width 19 height 16
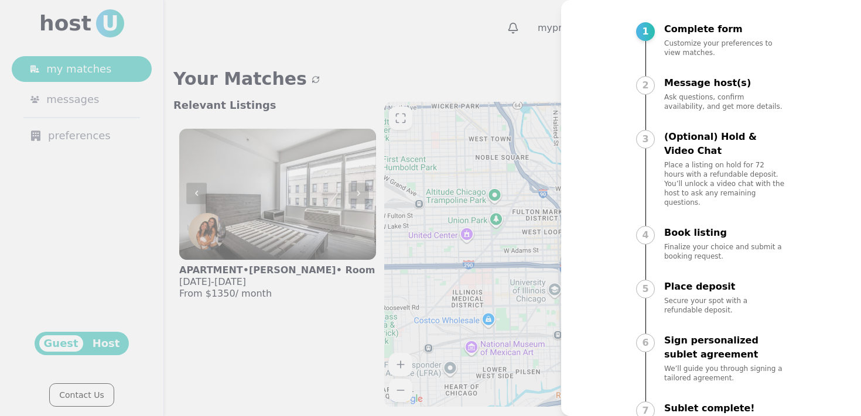
scroll to position [68, 0]
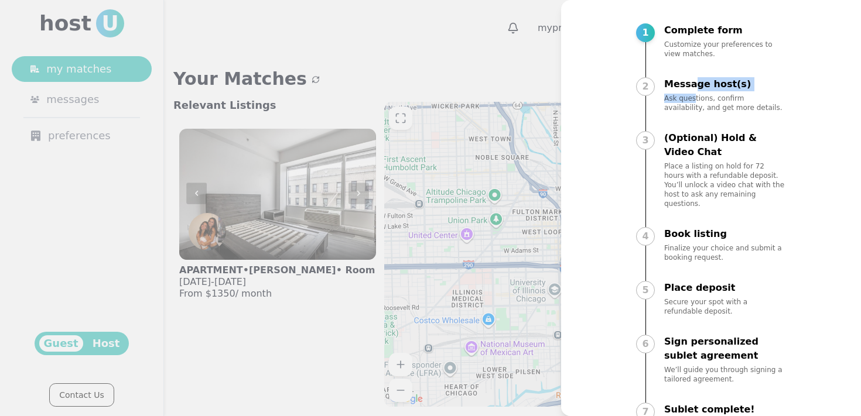
drag, startPoint x: 694, startPoint y: 88, endPoint x: 694, endPoint y: 102, distance: 14.1
click at [694, 102] on div "Message host(s) Ask questions, confirm availability, and get more details." at bounding box center [725, 94] width 122 height 35
click at [694, 104] on p "Ask questions, confirm availability, and get more details." at bounding box center [725, 103] width 122 height 19
drag, startPoint x: 741, startPoint y: 98, endPoint x: 741, endPoint y: 118, distance: 20.5
click at [741, 118] on div "2 Message host(s) Ask questions, confirm availability, and get more details." at bounding box center [711, 105] width 150 height 56
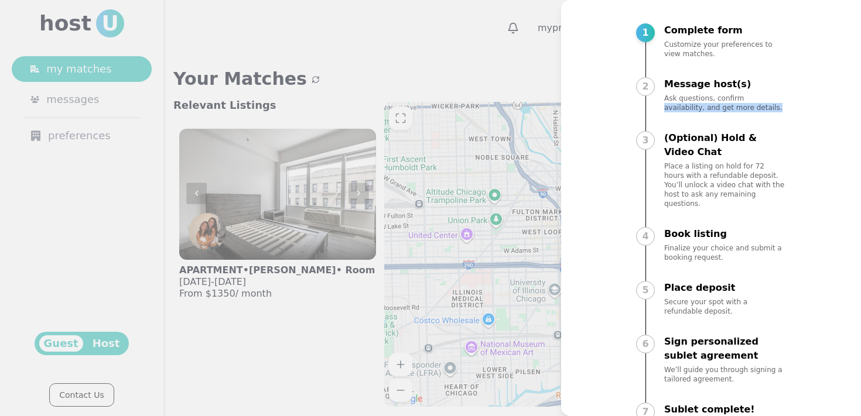
click at [741, 119] on div "2 Message host(s) Ask questions, confirm availability, and get more details." at bounding box center [711, 105] width 150 height 56
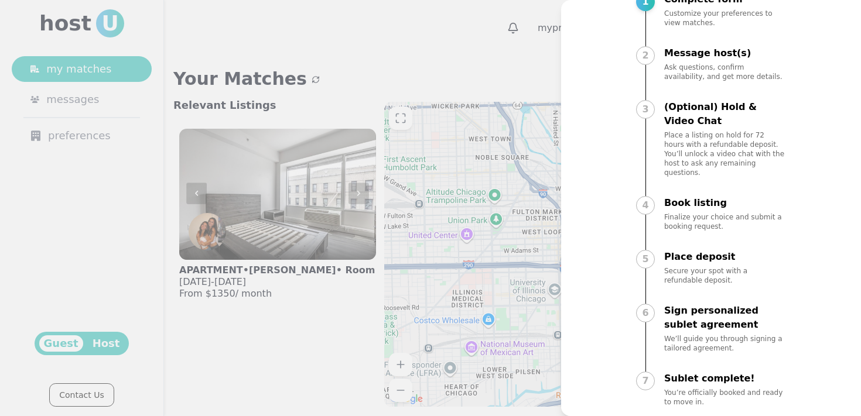
scroll to position [98, 0]
drag, startPoint x: 722, startPoint y: 197, endPoint x: 721, endPoint y: 246, distance: 48.6
click at [722, 246] on div "1 Complete form Customize your preferences to view matches. 2 Message host(s) A…" at bounding box center [711, 210] width 150 height 431
click at [721, 251] on p "Place deposit" at bounding box center [725, 258] width 122 height 14
click at [336, 322] on div at bounding box center [430, 208] width 861 height 416
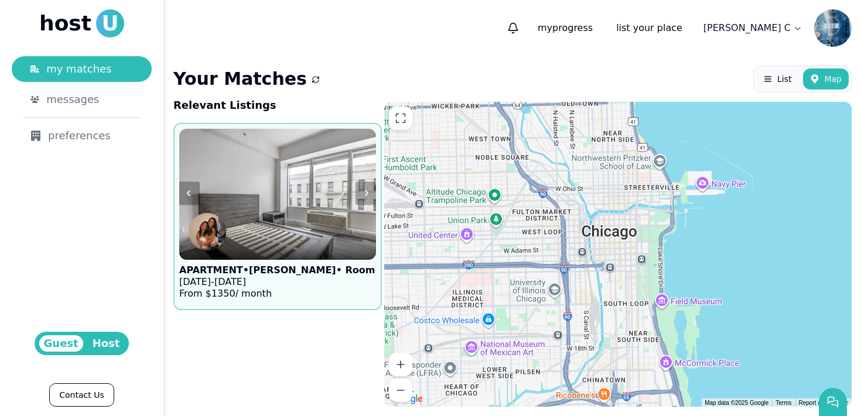
click at [254, 249] on div at bounding box center [277, 246] width 197 height 28
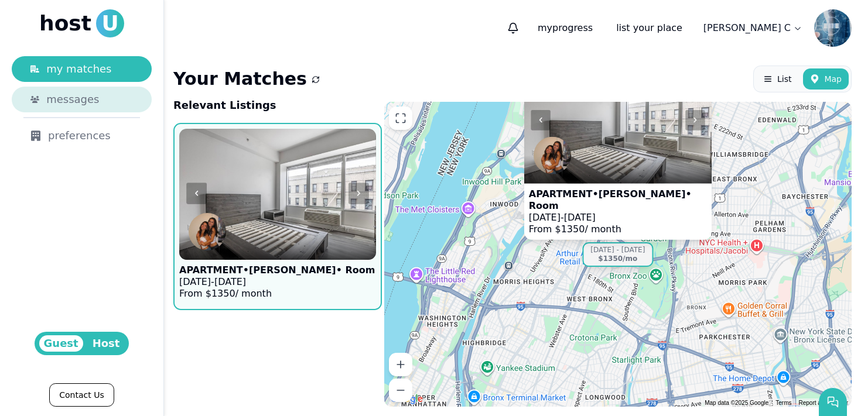
click at [114, 95] on div "messages" at bounding box center [89, 99] width 87 height 16
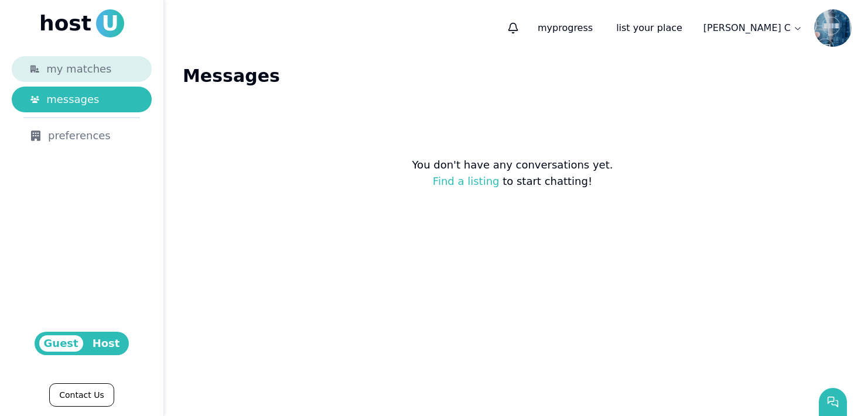
click at [105, 70] on div "my matches" at bounding box center [89, 69] width 87 height 16
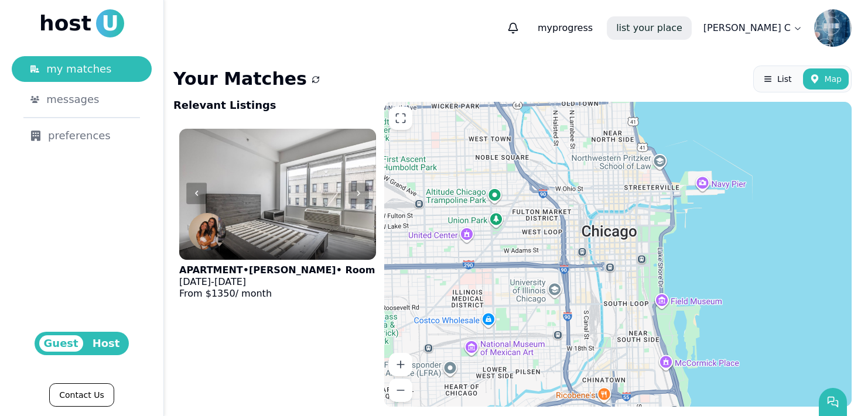
click at [690, 30] on link "list your place" at bounding box center [649, 27] width 85 height 23
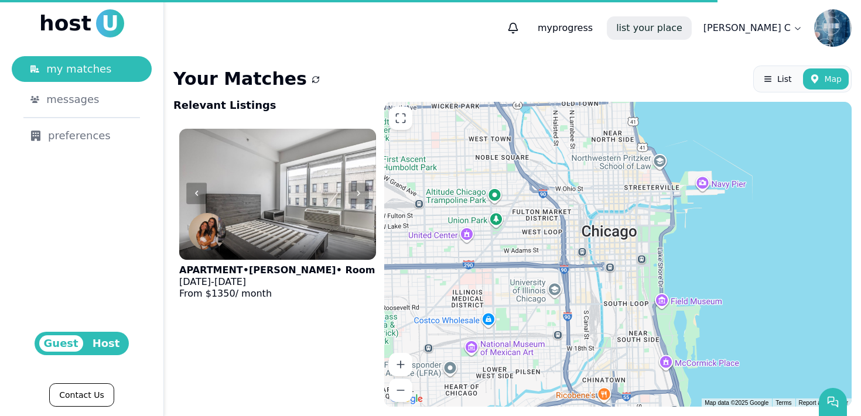
click at [691, 25] on link "list your place" at bounding box center [649, 27] width 85 height 23
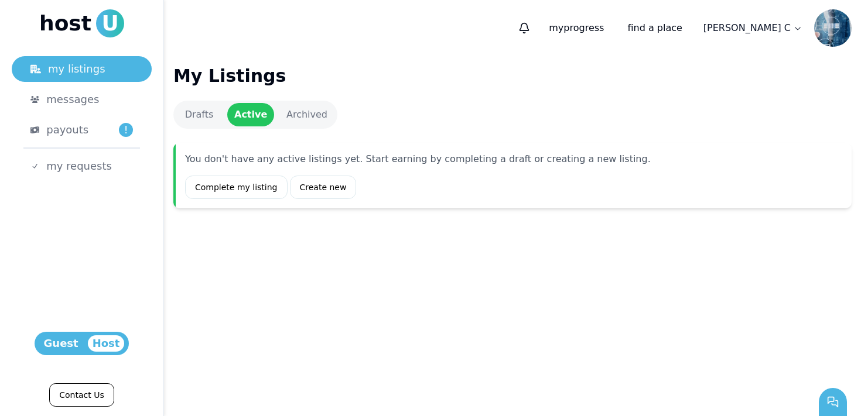
click at [827, 35] on img at bounding box center [832, 27] width 37 height 37
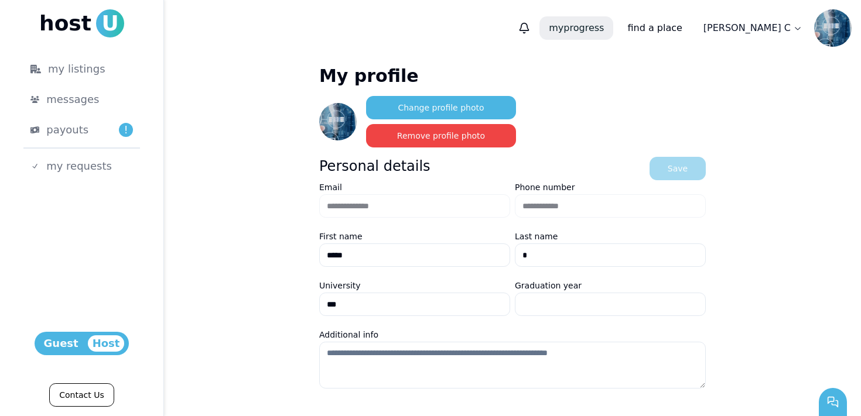
click at [613, 25] on p "my progress" at bounding box center [576, 27] width 74 height 23
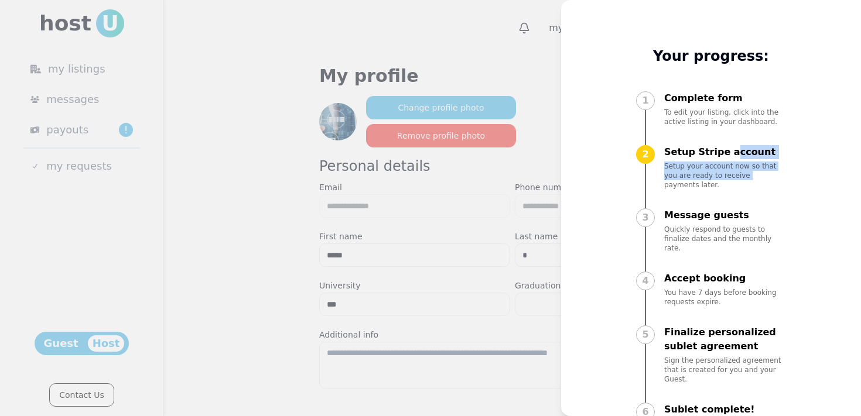
drag, startPoint x: 729, startPoint y: 156, endPoint x: 731, endPoint y: 175, distance: 18.8
click at [731, 175] on div "Setup Stripe account Setup your account now so that you are ready to receive pa…" at bounding box center [725, 167] width 122 height 44
click at [731, 175] on p "Setup your account now so that you are ready to receive payments later." at bounding box center [725, 176] width 122 height 28
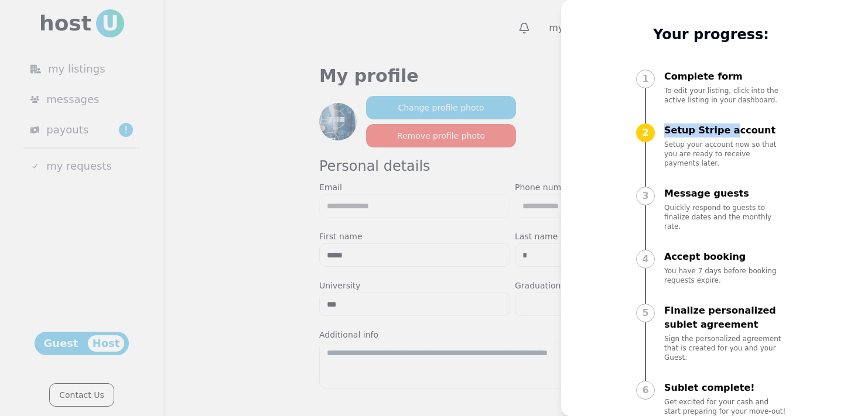
drag, startPoint x: 666, startPoint y: 129, endPoint x: 727, endPoint y: 129, distance: 60.3
click at [727, 129] on p "Setup Stripe account" at bounding box center [725, 131] width 122 height 14
drag, startPoint x: 704, startPoint y: 150, endPoint x: 704, endPoint y: 160, distance: 9.4
click at [704, 160] on div "2 Setup Stripe account Setup your account now so that you are ready to receive …" at bounding box center [711, 157] width 150 height 66
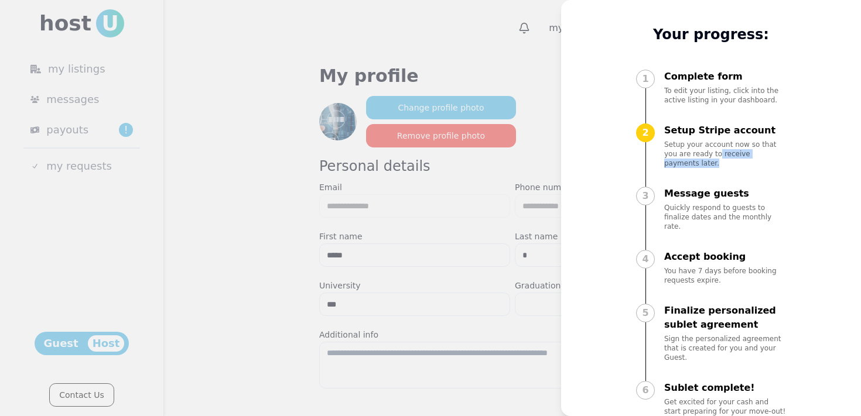
click at [704, 162] on div "2 Setup Stripe account Setup your account now so that you are ready to receive …" at bounding box center [711, 157] width 150 height 66
drag, startPoint x: 708, startPoint y: 148, endPoint x: 708, endPoint y: 157, distance: 9.4
click at [708, 157] on p "Setup your account now so that you are ready to receive payments later." at bounding box center [725, 154] width 122 height 28
drag, startPoint x: 722, startPoint y: 248, endPoint x: 721, endPoint y: 270, distance: 22.3
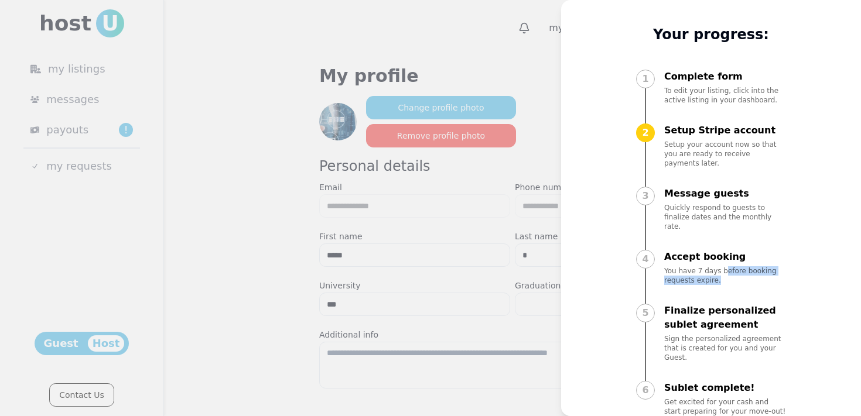
click at [721, 270] on div "4 Accept booking You have 7 days before booking requests expire." at bounding box center [711, 278] width 150 height 56
drag, startPoint x: 716, startPoint y: 320, endPoint x: 715, endPoint y: 330, distance: 10.0
click at [715, 334] on p "Sign the personalized agreement that is created for you and your Guest." at bounding box center [725, 348] width 122 height 28
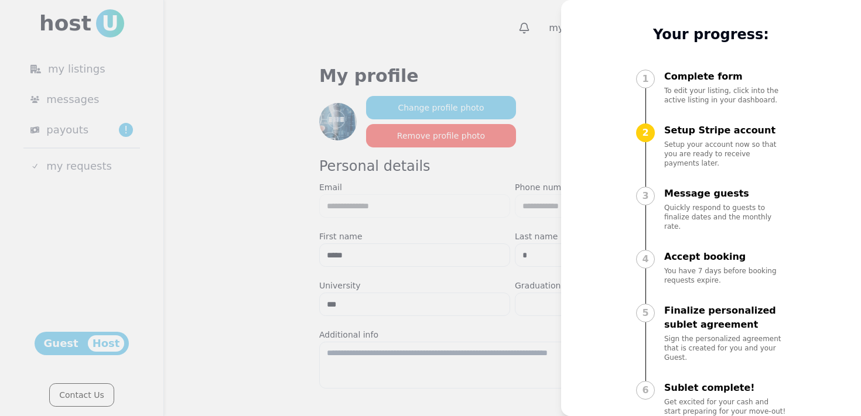
click at [715, 334] on p "Sign the personalized agreement that is created for you and your Guest." at bounding box center [725, 348] width 122 height 28
click at [444, 174] on div at bounding box center [430, 208] width 861 height 416
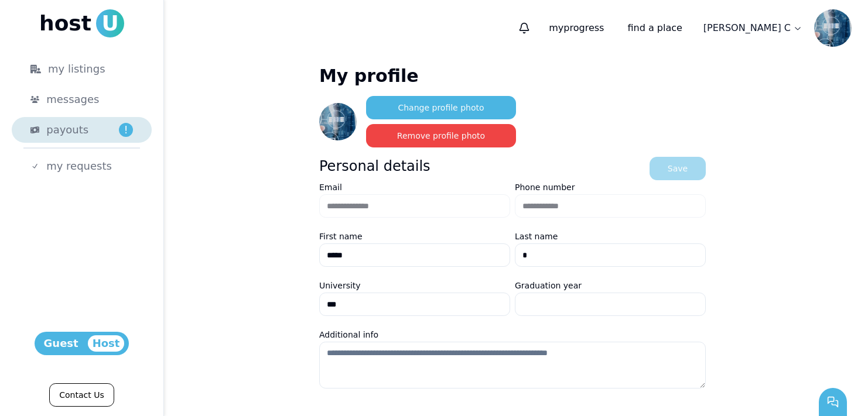
click at [102, 138] on link "payouts !" at bounding box center [82, 130] width 140 height 26
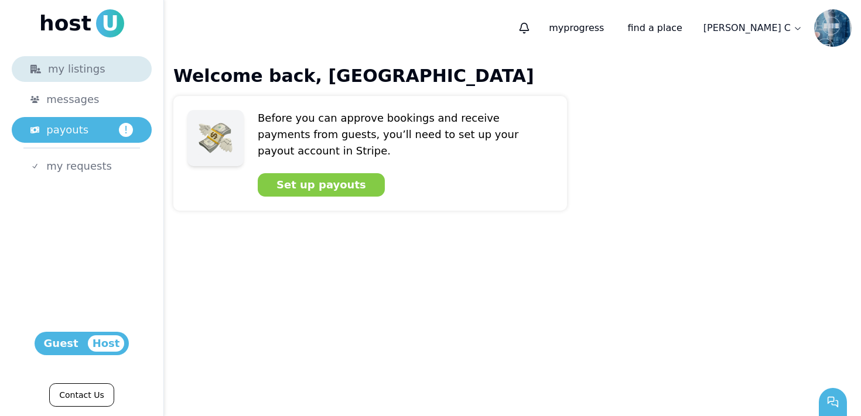
click at [93, 67] on div "my listings" at bounding box center [81, 69] width 102 height 16
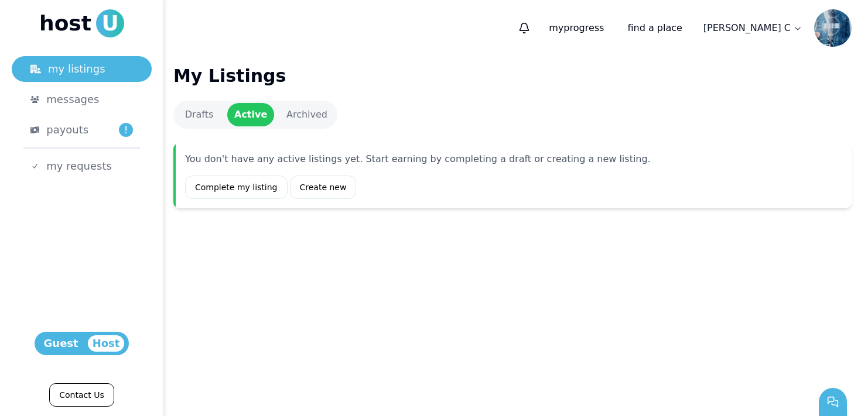
click at [190, 113] on link "Drafts" at bounding box center [199, 114] width 47 height 23
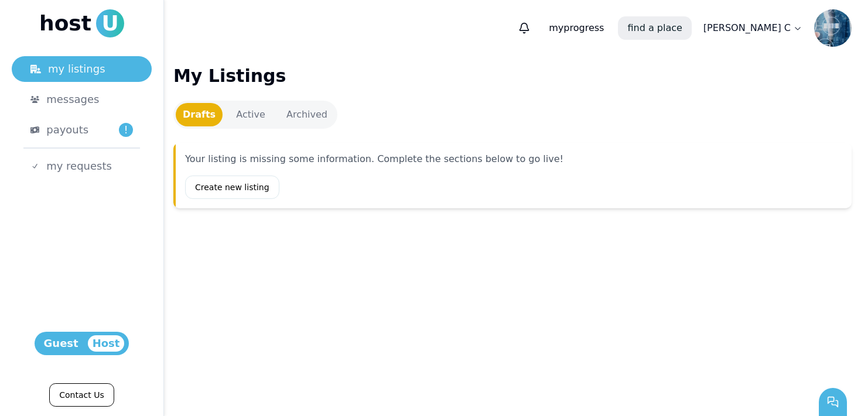
click at [691, 29] on link "find a place" at bounding box center [654, 27] width 73 height 23
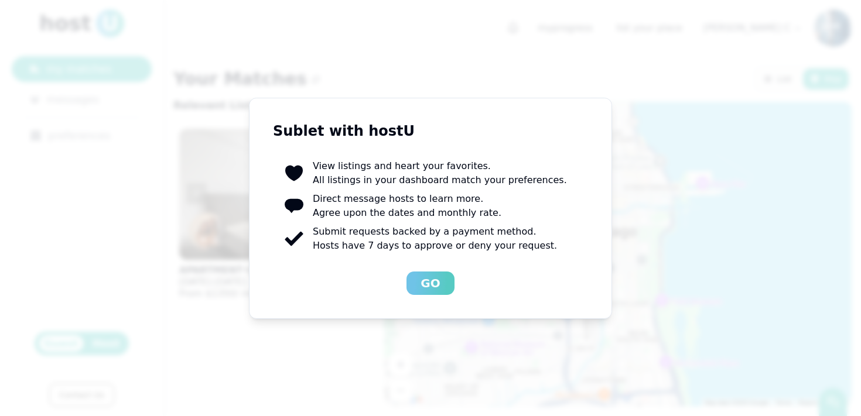
click at [448, 273] on button "Go" at bounding box center [429, 283] width 47 height 23
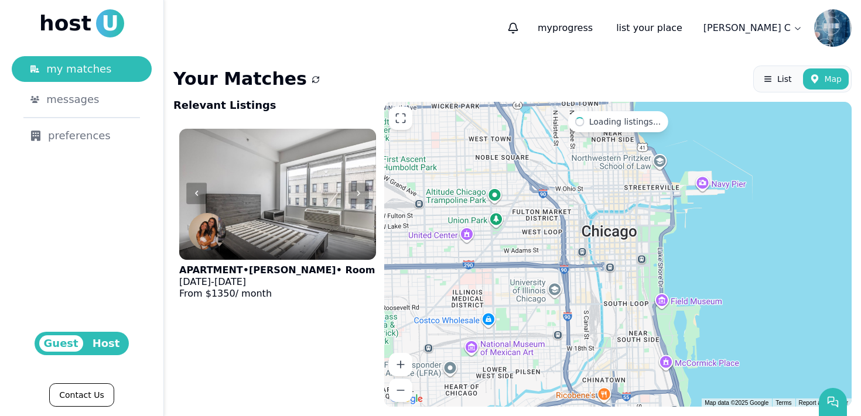
click at [431, 282] on div at bounding box center [617, 254] width 467 height 305
